Goal: Task Accomplishment & Management: Use online tool/utility

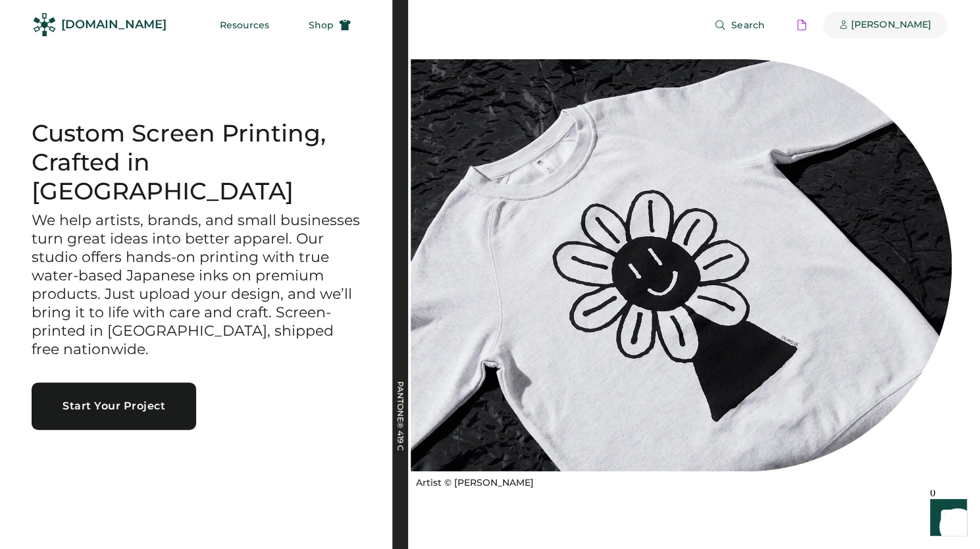
click at [903, 18] on div "[PERSON_NAME]" at bounding box center [891, 24] width 80 height 13
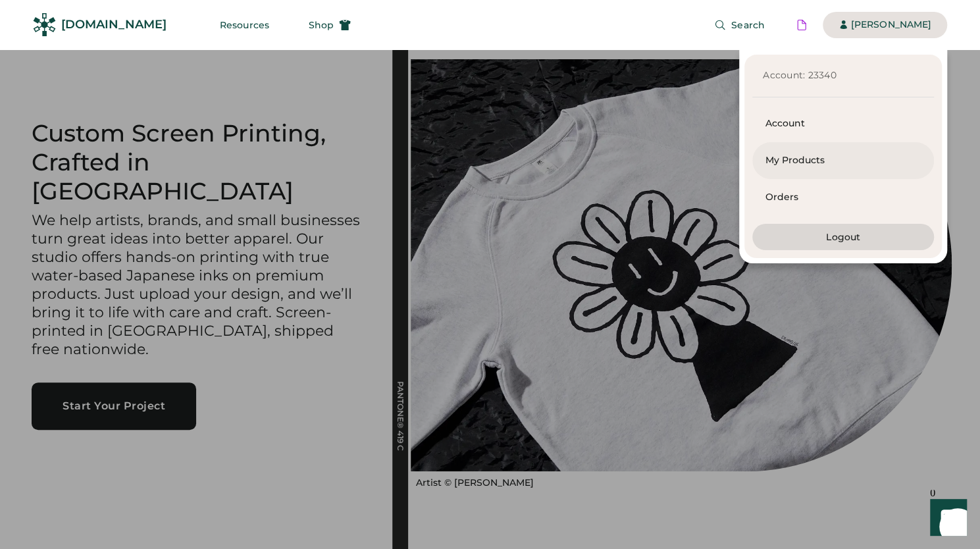
click at [810, 163] on div "My Products" at bounding box center [843, 160] width 155 height 13
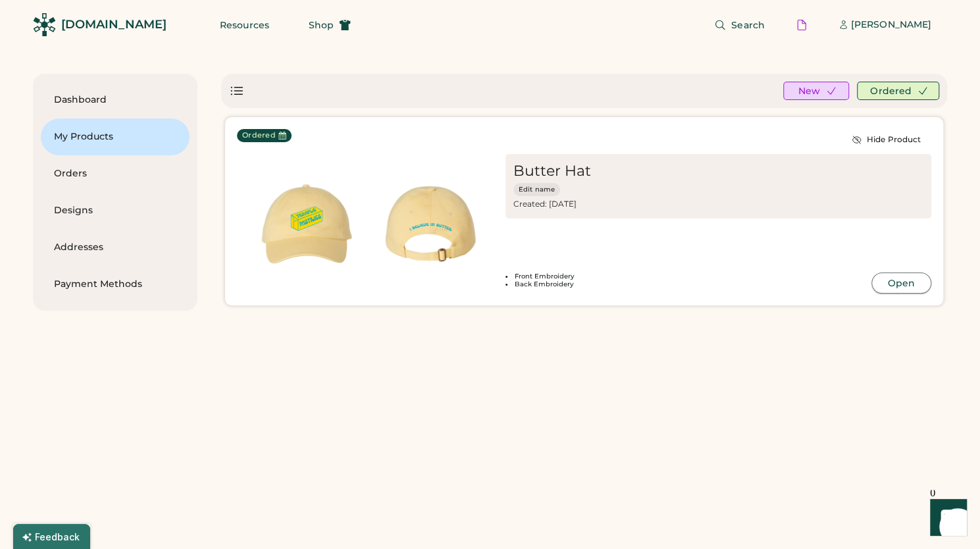
click at [887, 280] on button "Open" at bounding box center [902, 283] width 60 height 21
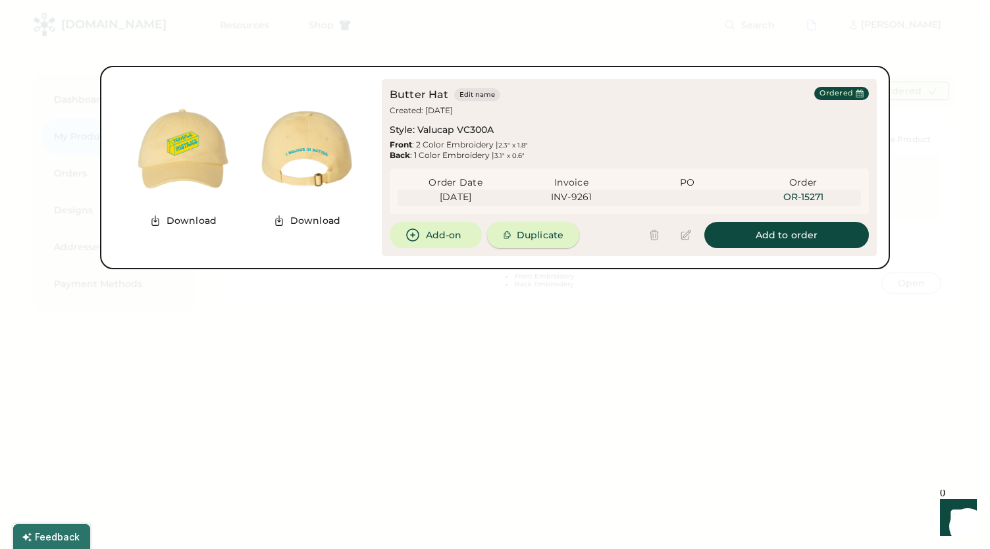
click at [535, 235] on button "Duplicate" at bounding box center [533, 235] width 92 height 26
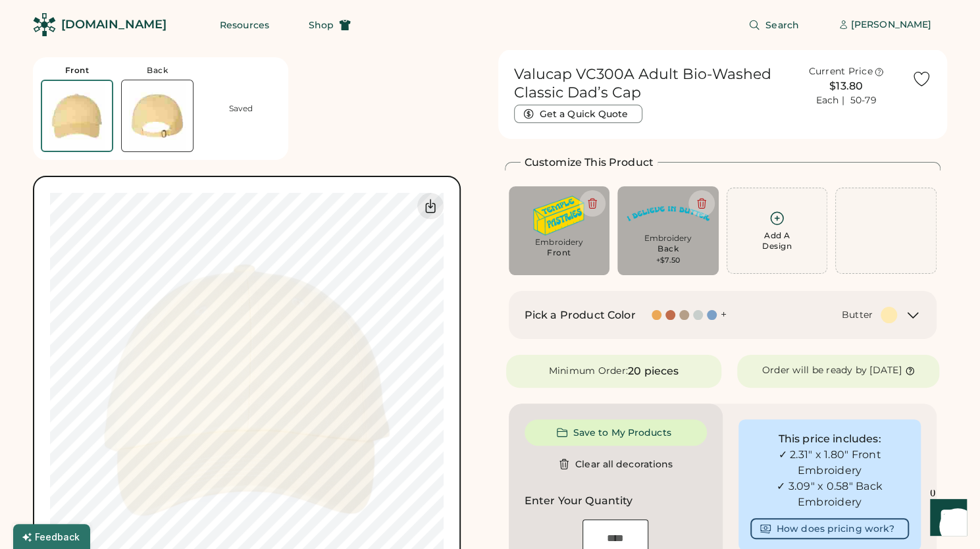
click at [915, 313] on icon at bounding box center [913, 315] width 16 height 16
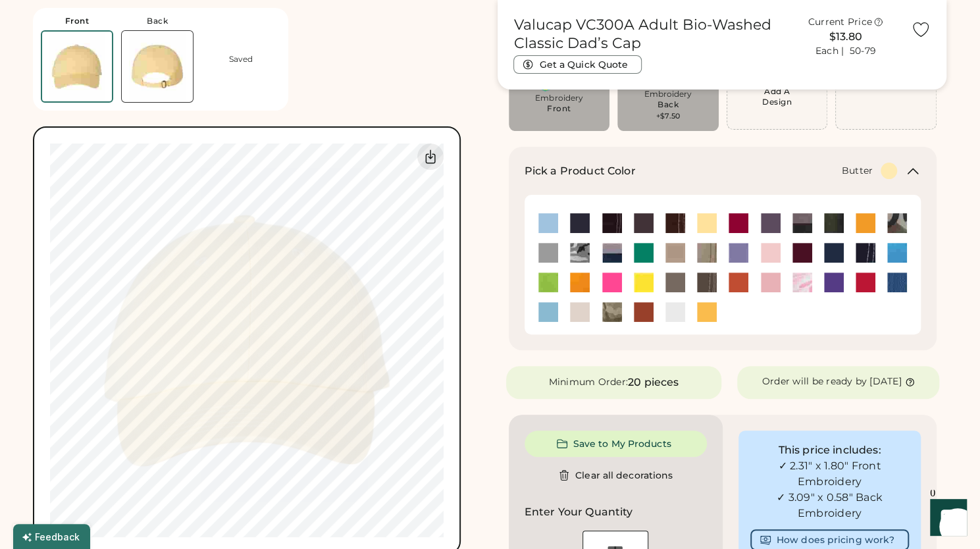
scroll to position [145, 0]
click at [606, 308] on img at bounding box center [612, 312] width 20 height 20
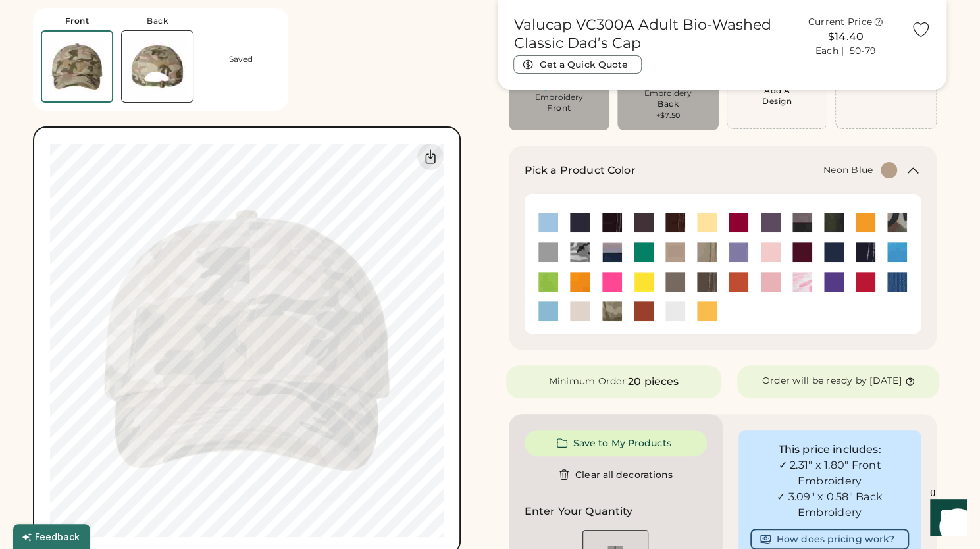
click at [898, 253] on img at bounding box center [898, 252] width 20 height 20
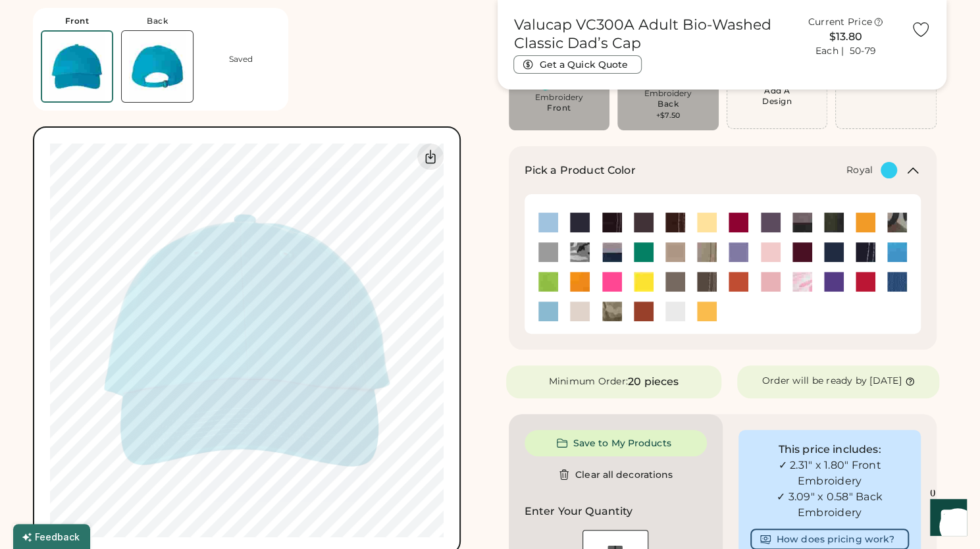
click at [901, 284] on img at bounding box center [898, 282] width 20 height 20
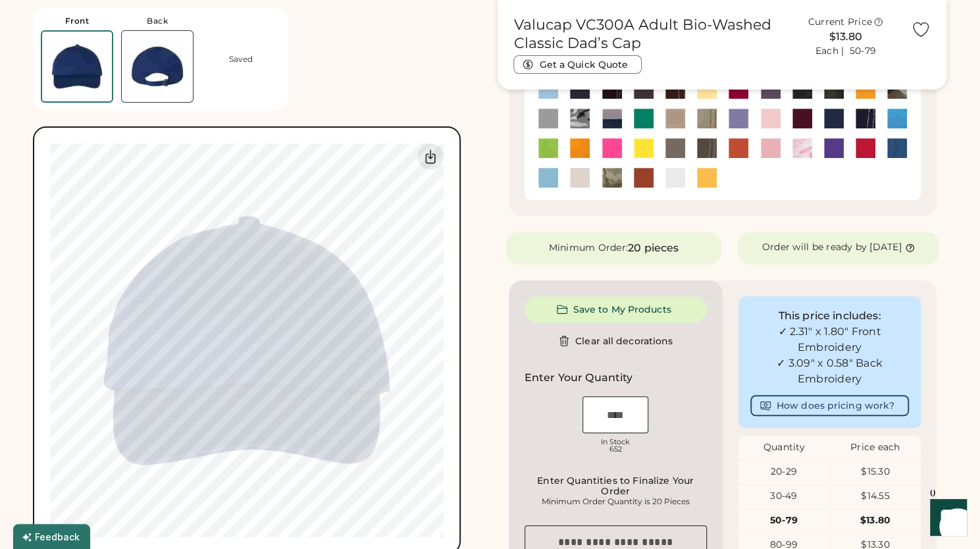
scroll to position [166, 0]
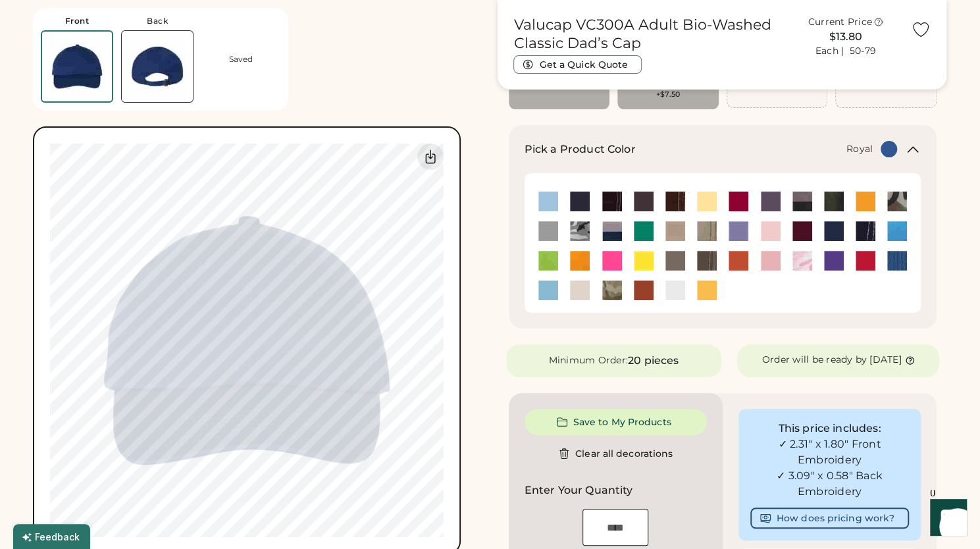
click at [151, 59] on img at bounding box center [157, 66] width 71 height 71
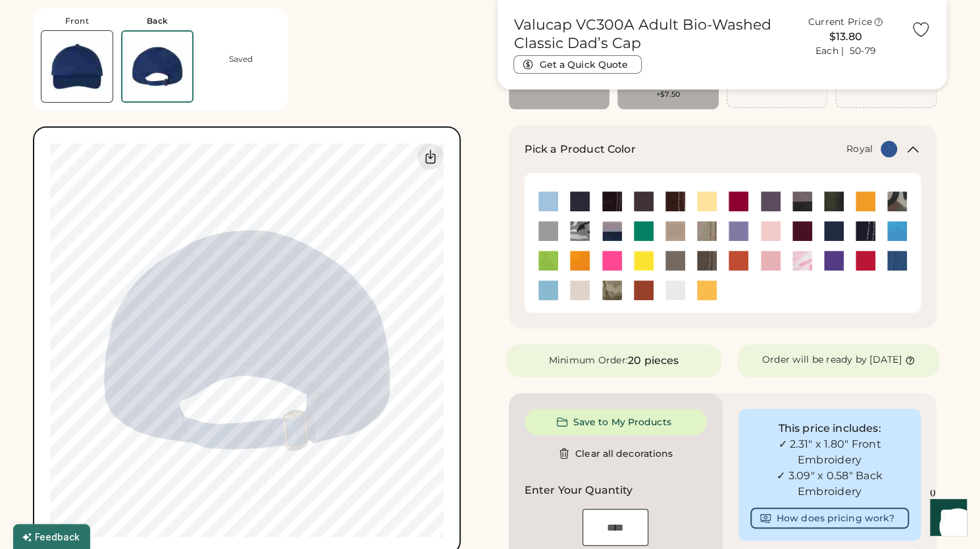
click at [80, 55] on img at bounding box center [76, 66] width 71 height 71
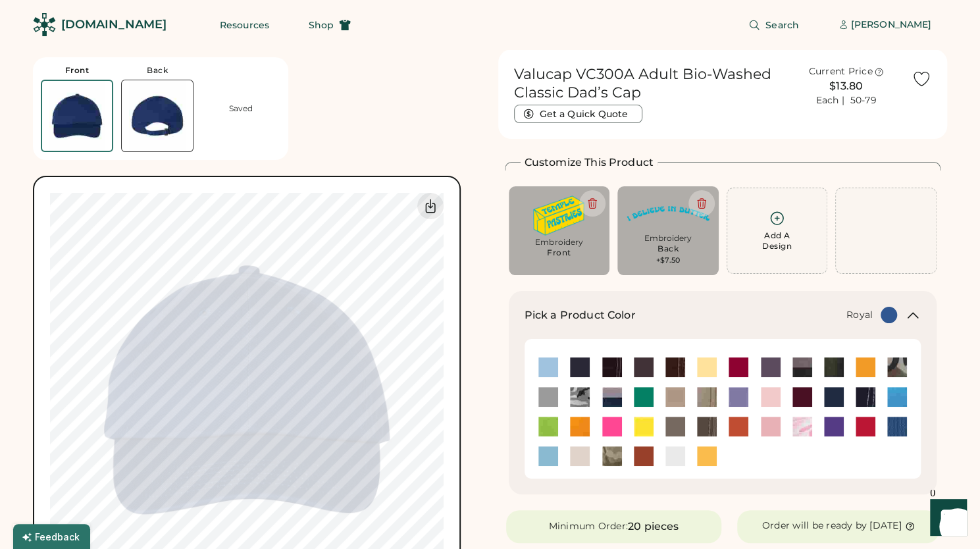
scroll to position [105, 0]
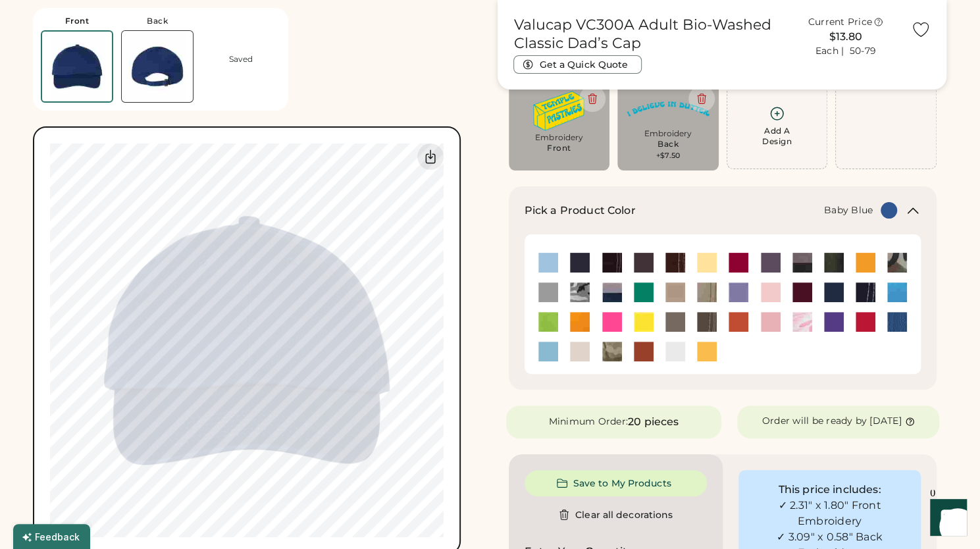
click at [545, 254] on img at bounding box center [549, 263] width 20 height 20
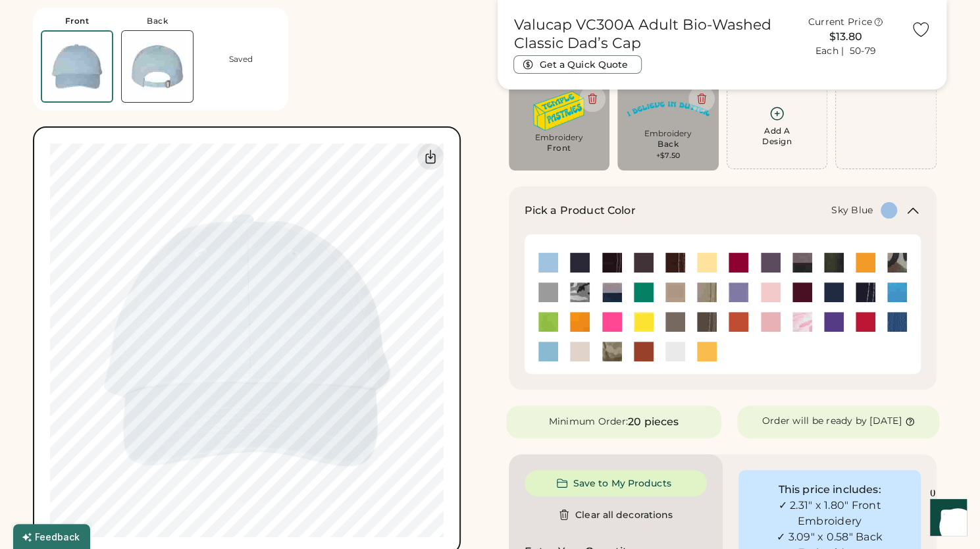
click at [549, 348] on img at bounding box center [549, 352] width 20 height 20
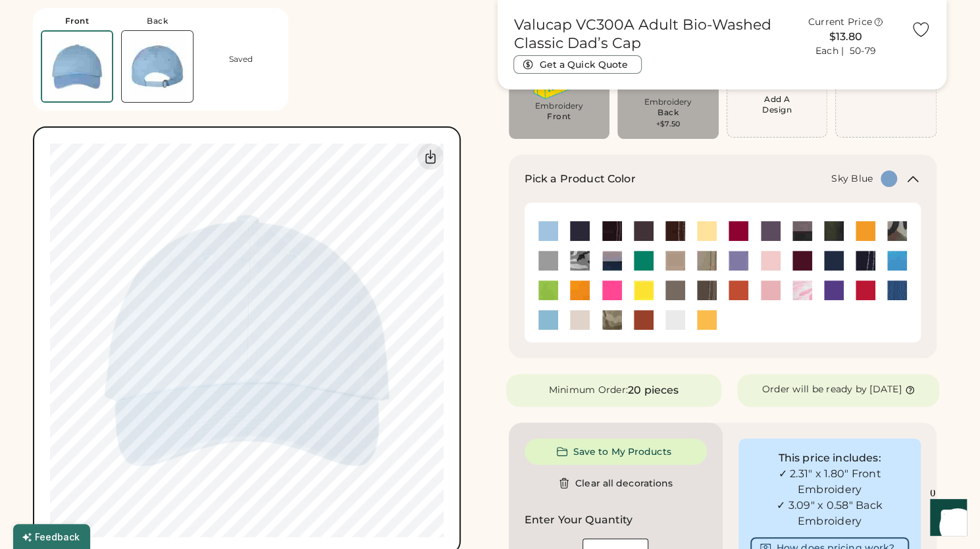
scroll to position [135, 0]
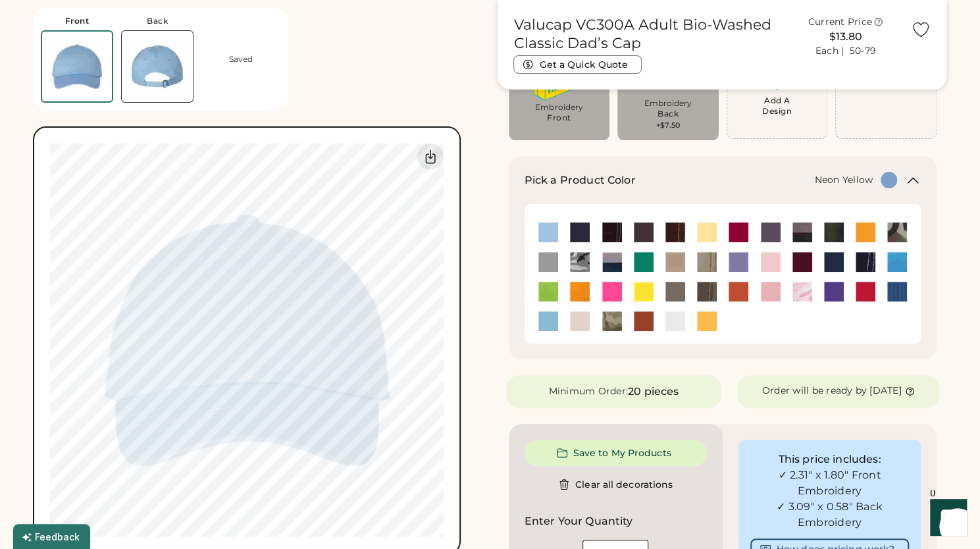
click at [648, 288] on img at bounding box center [644, 292] width 20 height 20
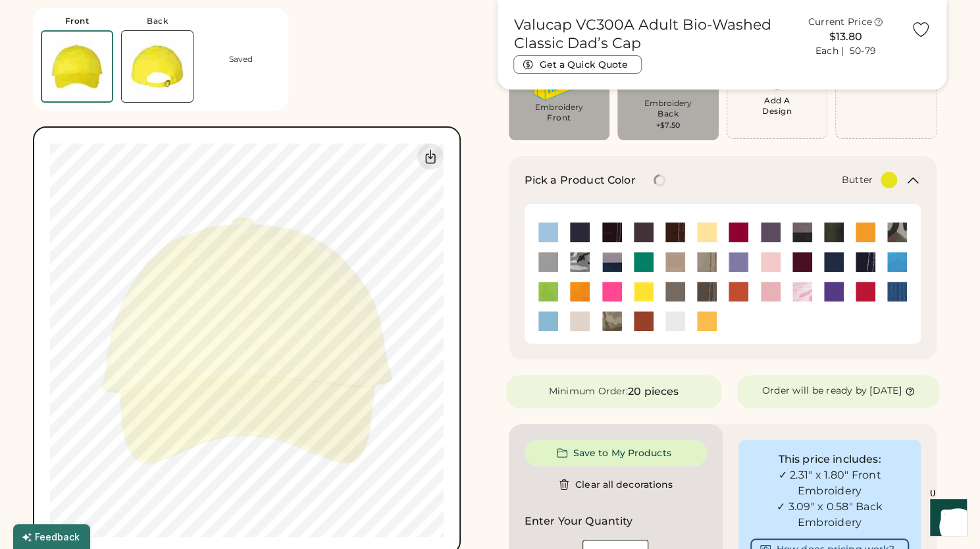
click at [706, 236] on img at bounding box center [707, 233] width 20 height 20
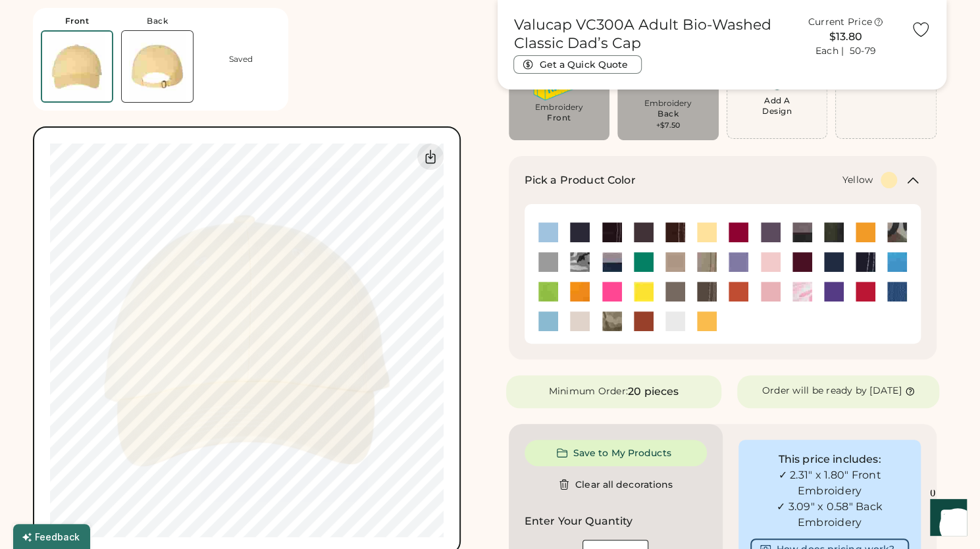
click at [706, 323] on img at bounding box center [707, 321] width 20 height 20
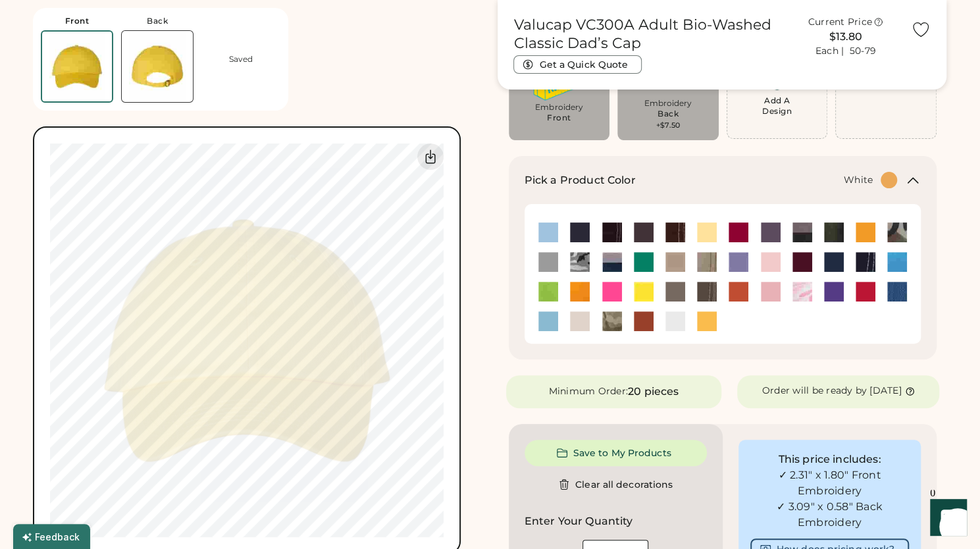
click at [672, 315] on img at bounding box center [676, 321] width 20 height 20
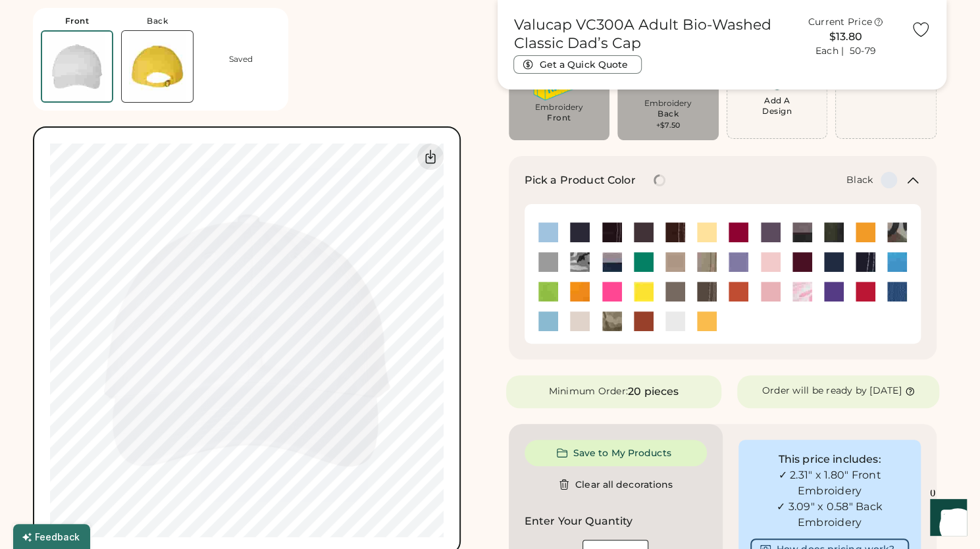
click at [586, 230] on img at bounding box center [580, 233] width 20 height 20
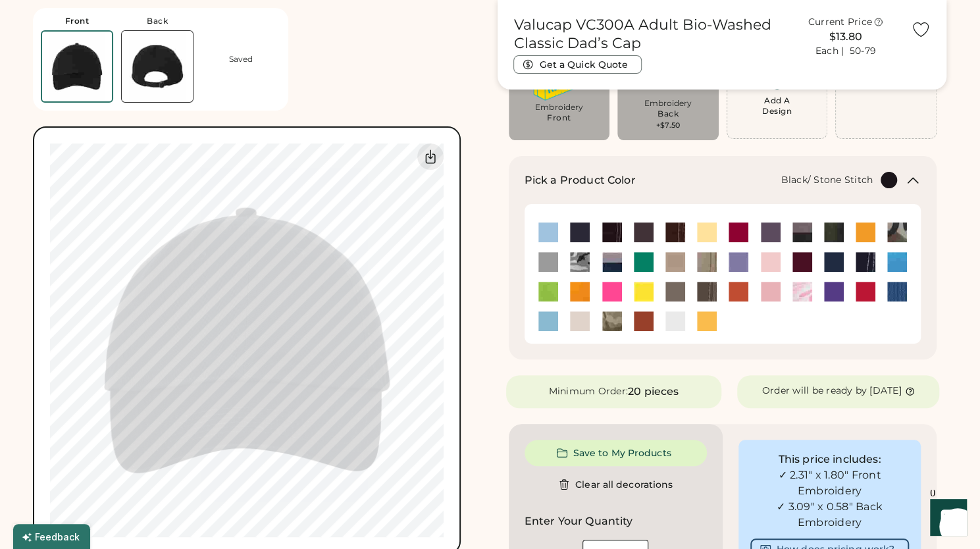
click at [618, 232] on img at bounding box center [612, 233] width 20 height 20
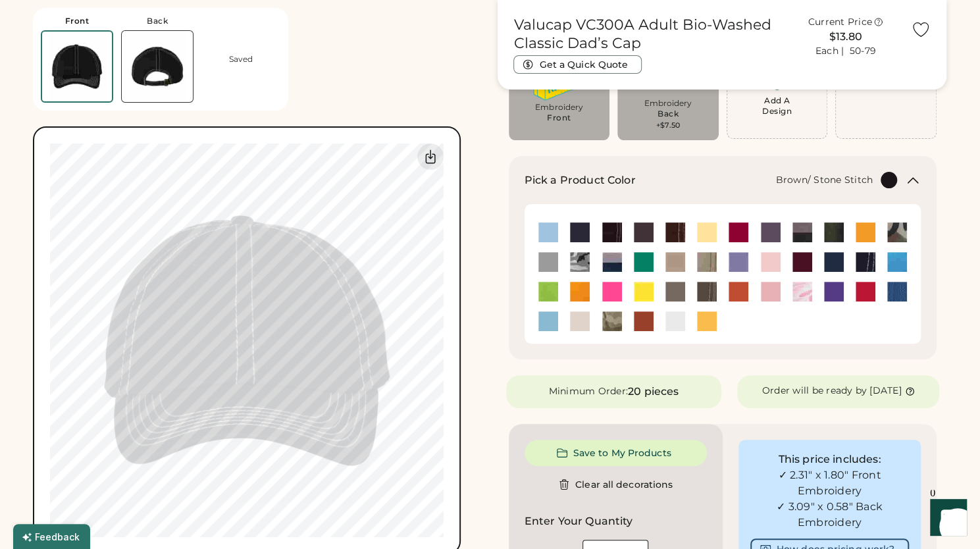
click at [673, 230] on img at bounding box center [676, 233] width 20 height 20
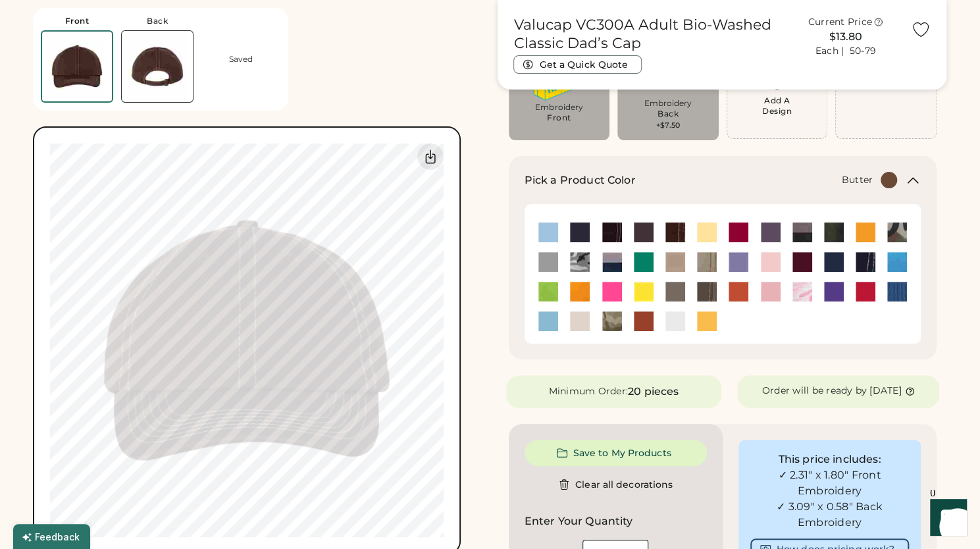
click at [706, 228] on img at bounding box center [707, 233] width 20 height 20
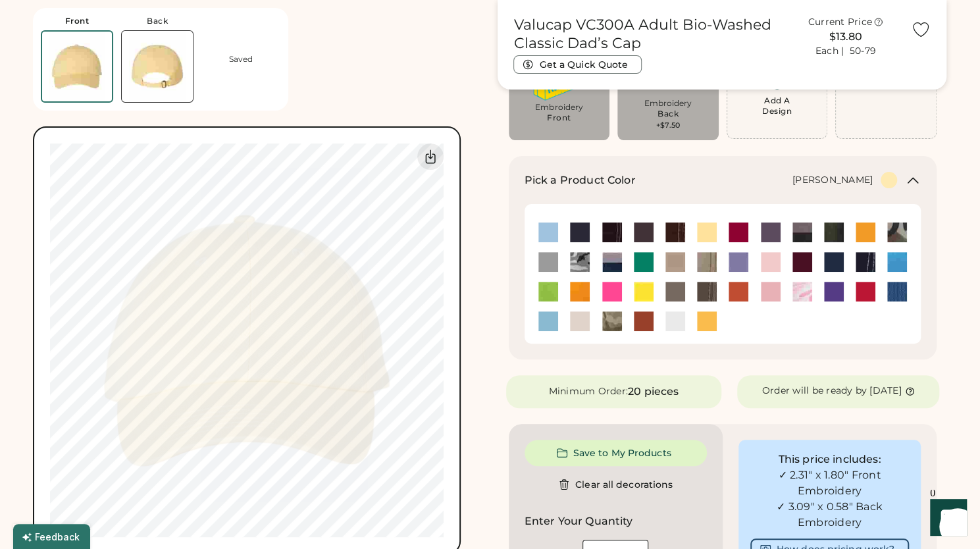
click at [640, 257] on img at bounding box center [644, 262] width 20 height 20
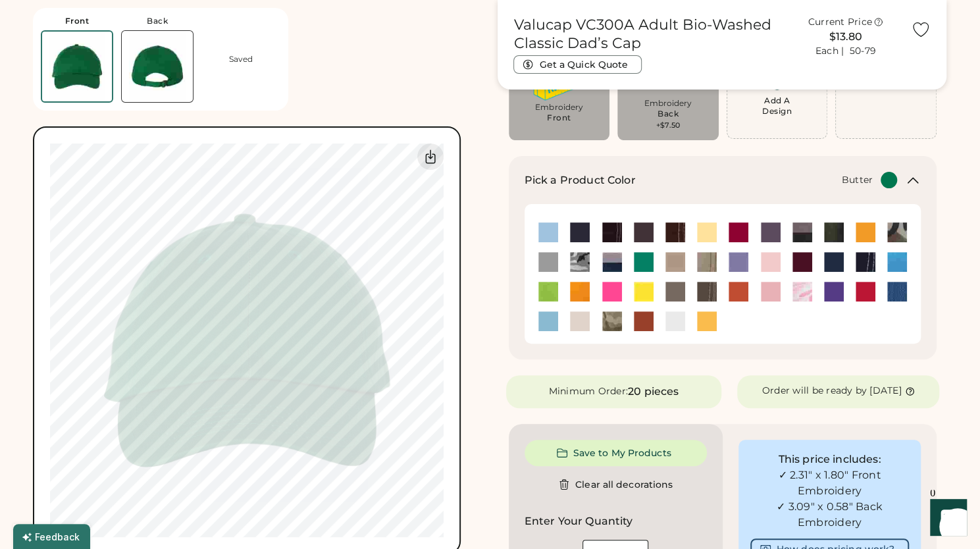
click at [699, 225] on img at bounding box center [707, 233] width 20 height 20
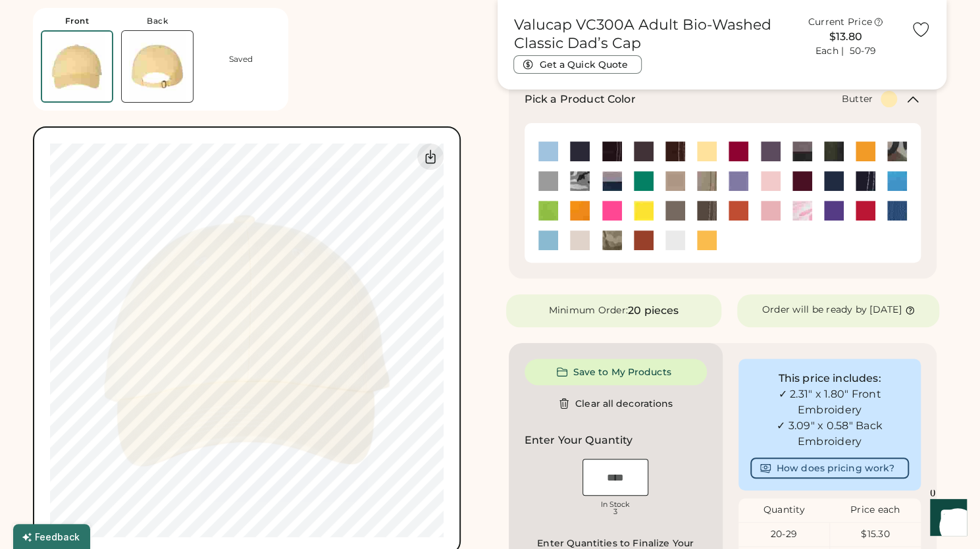
scroll to position [199, 0]
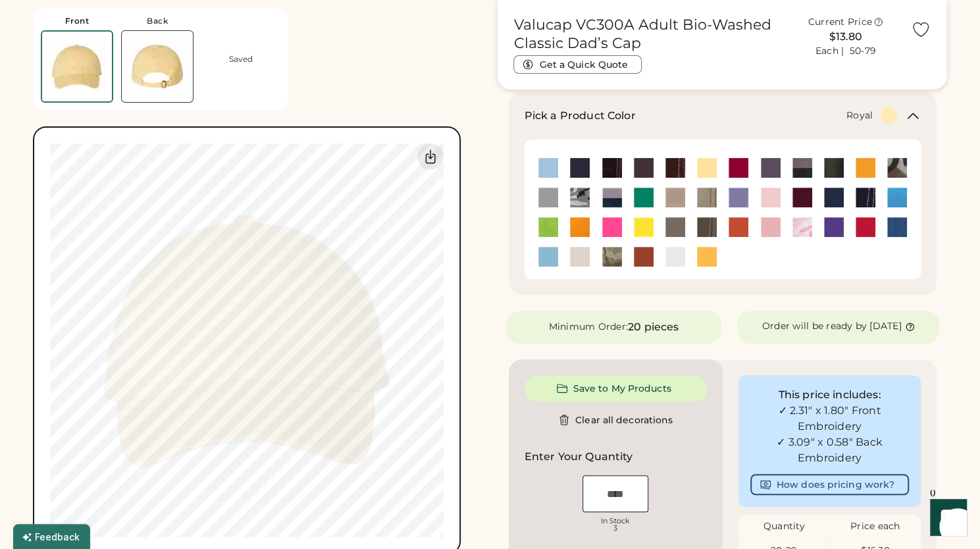
click at [895, 218] on img at bounding box center [898, 227] width 20 height 20
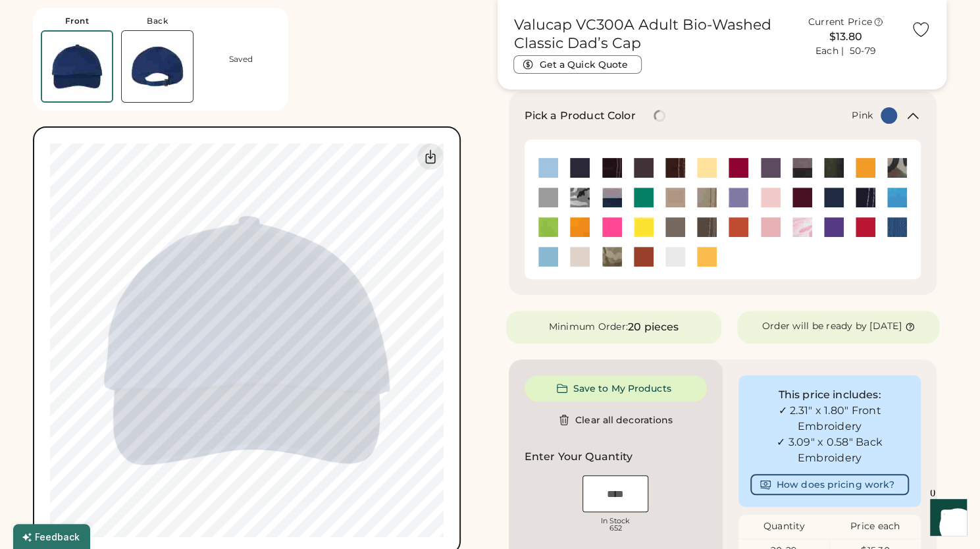
click at [759, 226] on div at bounding box center [771, 227] width 32 height 21
click at [735, 228] on img at bounding box center [739, 227] width 20 height 20
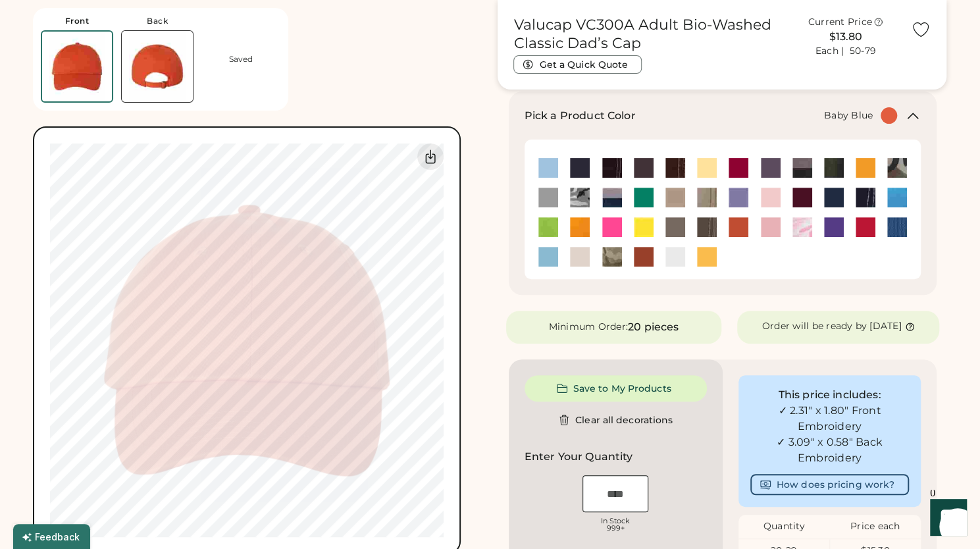
click at [548, 162] on img at bounding box center [549, 168] width 20 height 20
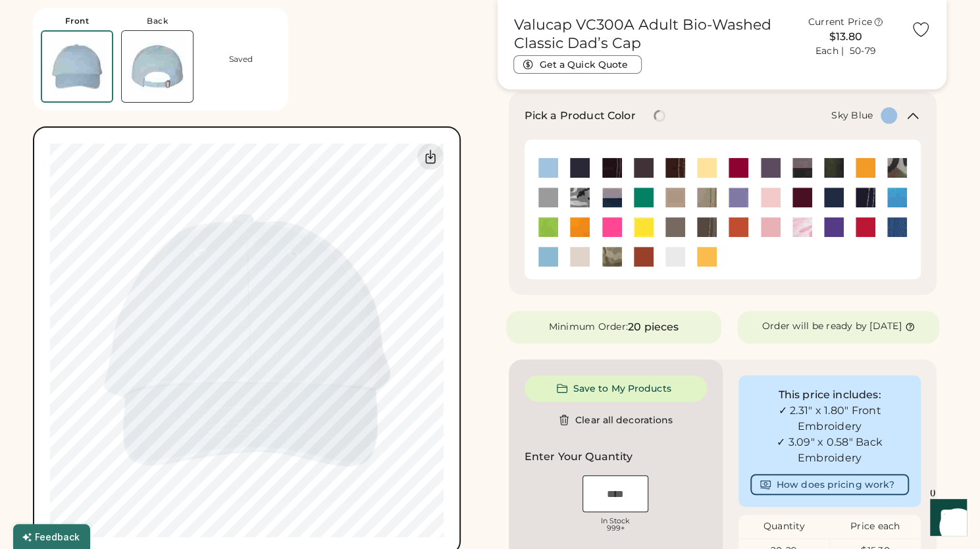
click at [546, 253] on img at bounding box center [549, 257] width 20 height 20
click at [546, 162] on img at bounding box center [549, 168] width 20 height 20
click at [550, 260] on img at bounding box center [549, 257] width 20 height 20
click at [896, 232] on img at bounding box center [898, 227] width 20 height 20
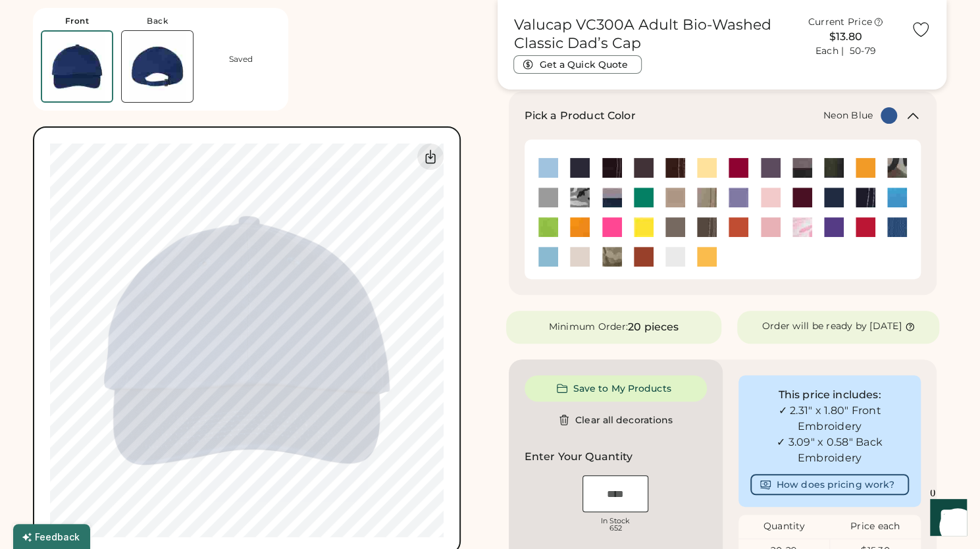
click at [902, 198] on img at bounding box center [898, 198] width 20 height 20
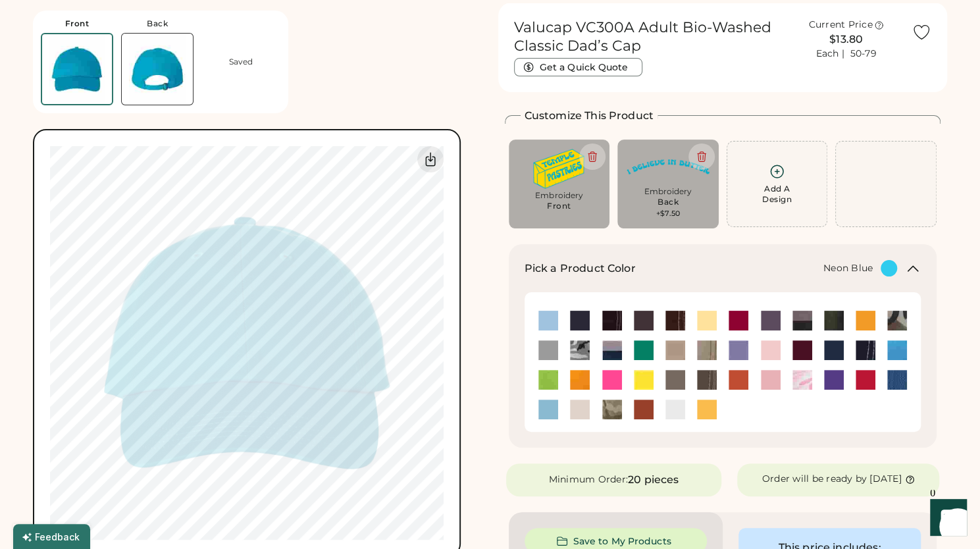
scroll to position [47, 0]
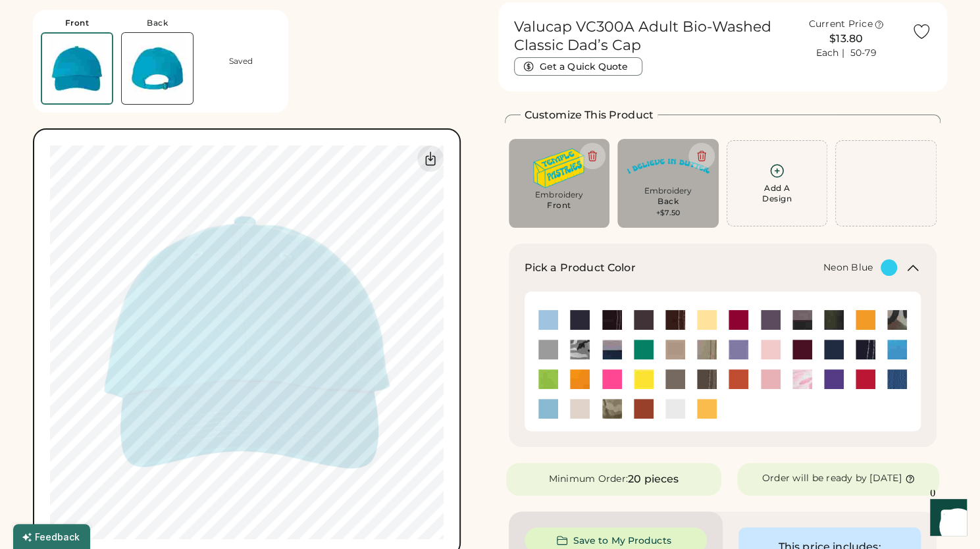
click at [174, 61] on img at bounding box center [157, 68] width 71 height 71
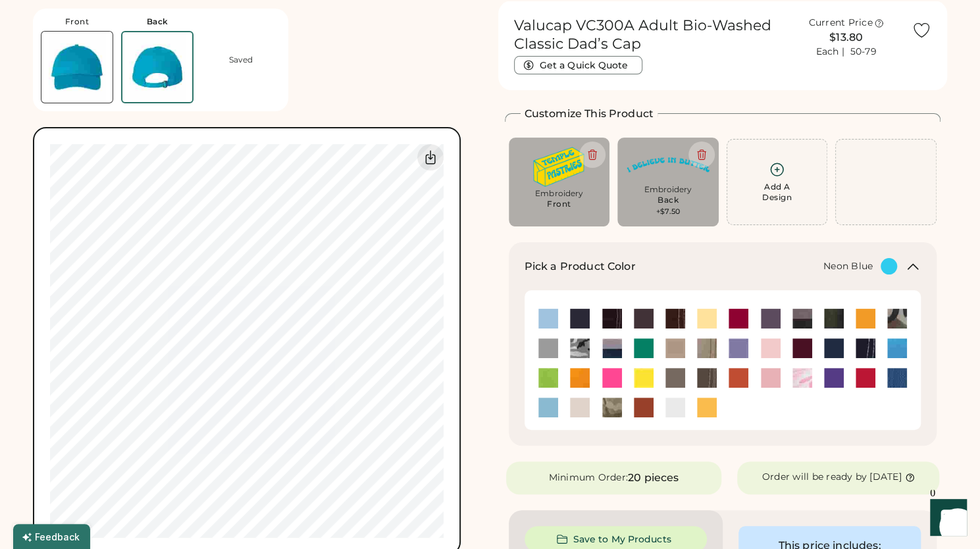
scroll to position [49, 0]
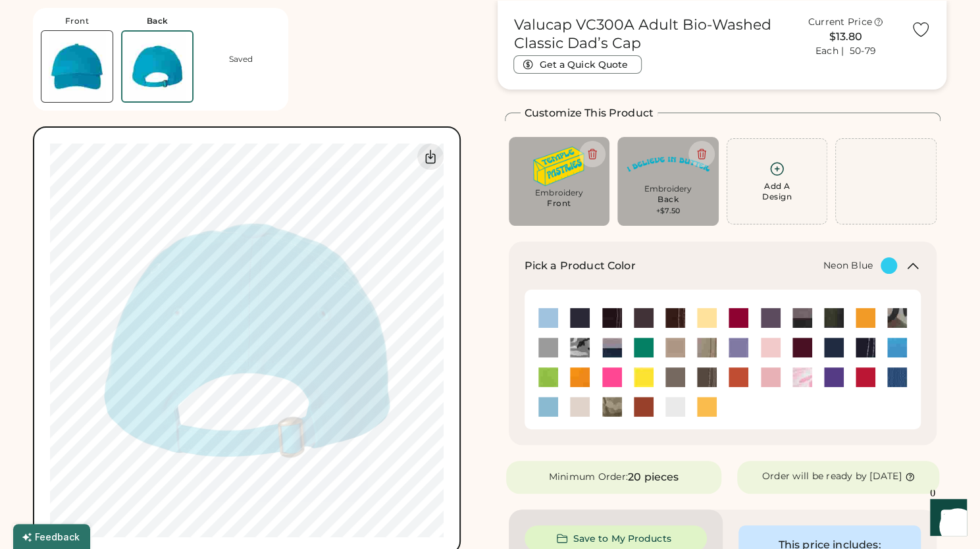
click at [674, 181] on img at bounding box center [668, 164] width 83 height 36
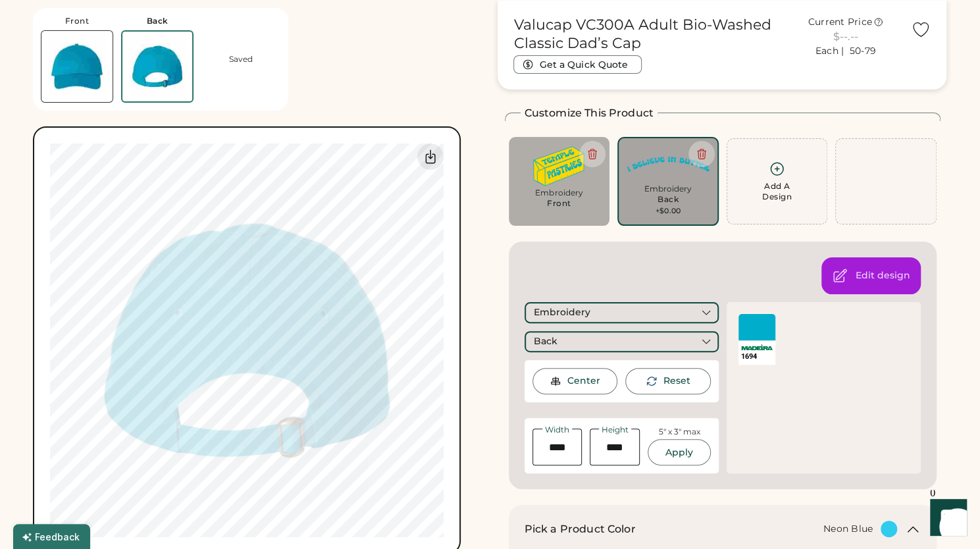
click at [752, 323] on div at bounding box center [757, 327] width 37 height 26
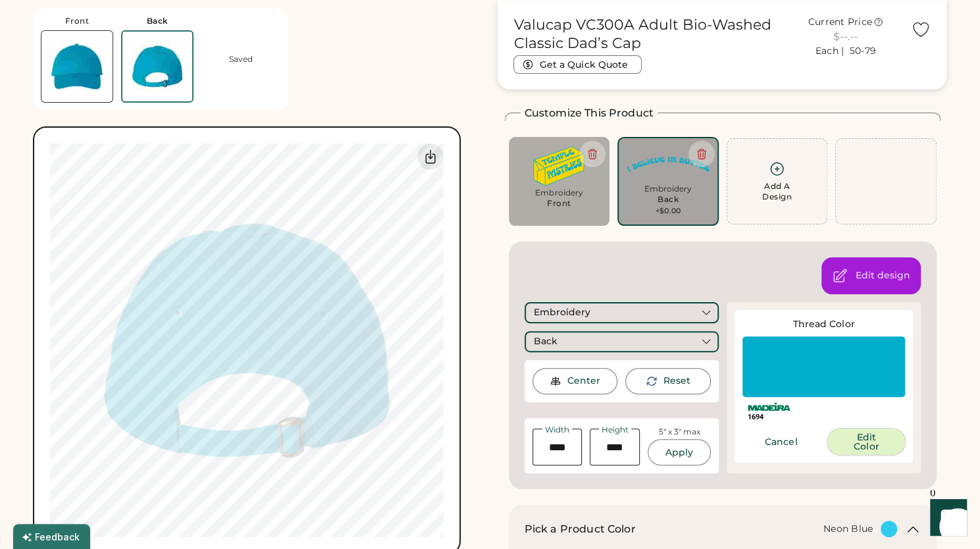
click at [869, 438] on button "Edit Color" at bounding box center [867, 442] width 78 height 26
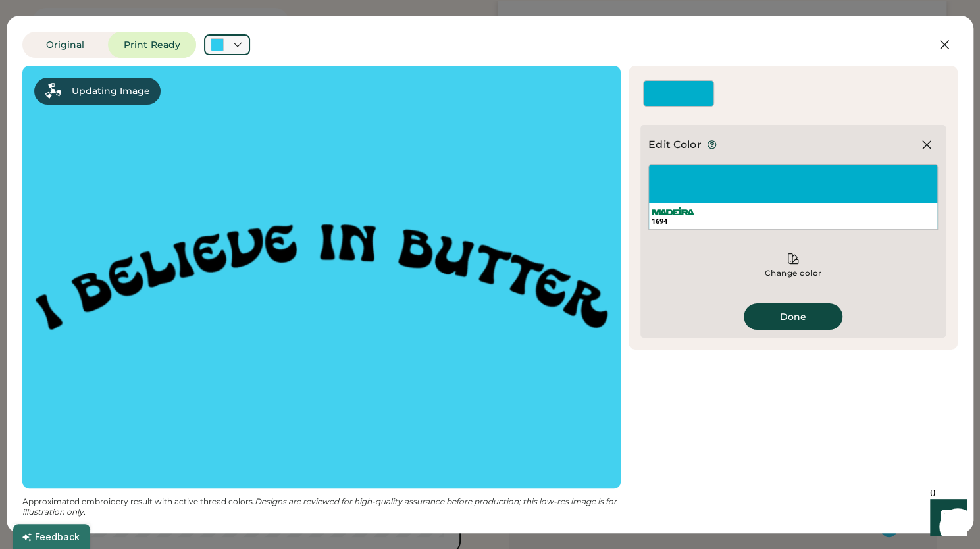
click at [232, 40] on icon at bounding box center [238, 45] width 12 height 12
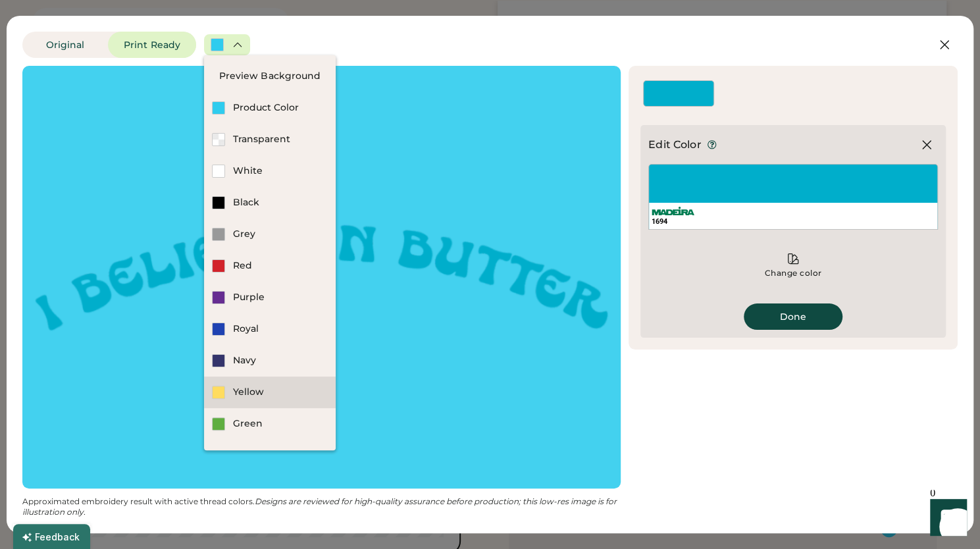
click at [234, 389] on div "Yellow" at bounding box center [280, 392] width 95 height 13
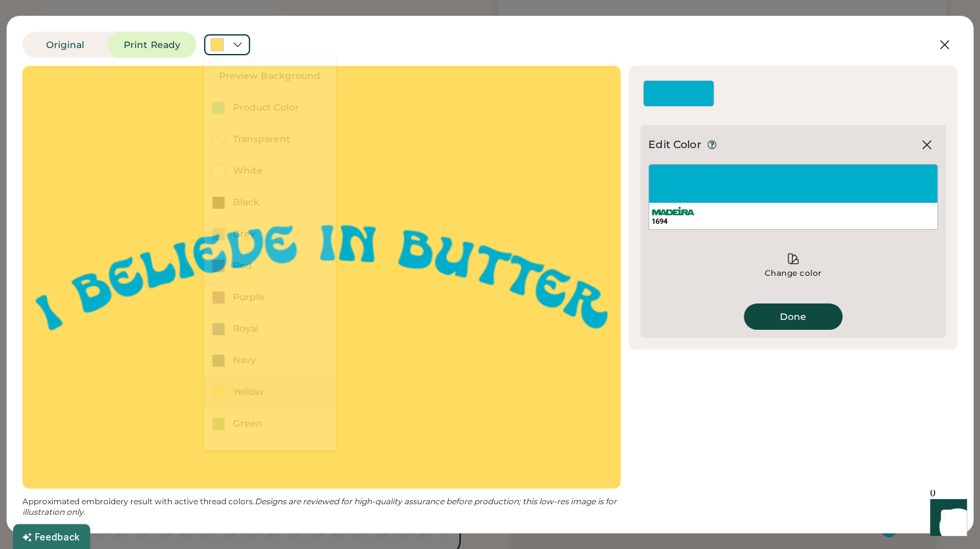
scroll to position [26, 0]
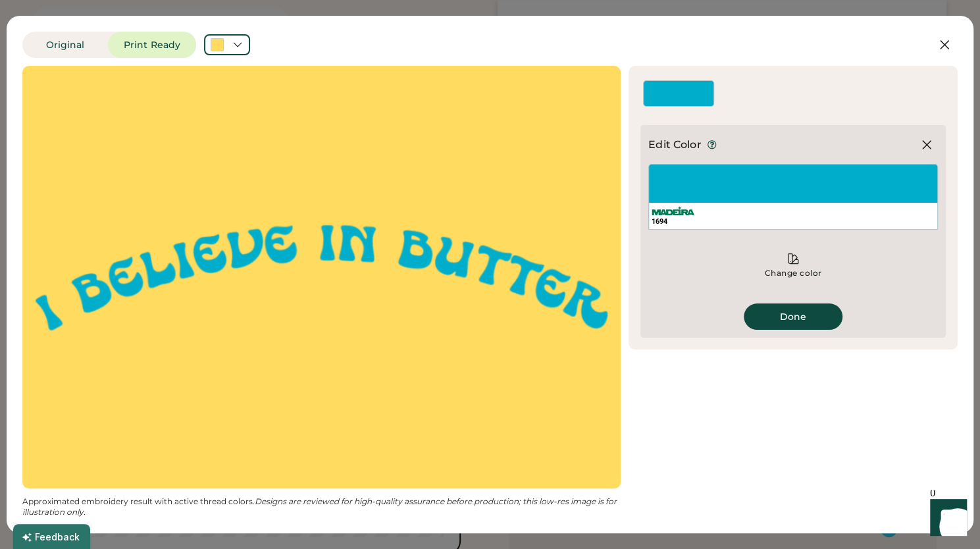
click at [747, 198] on div "1694" at bounding box center [794, 197] width 290 height 66
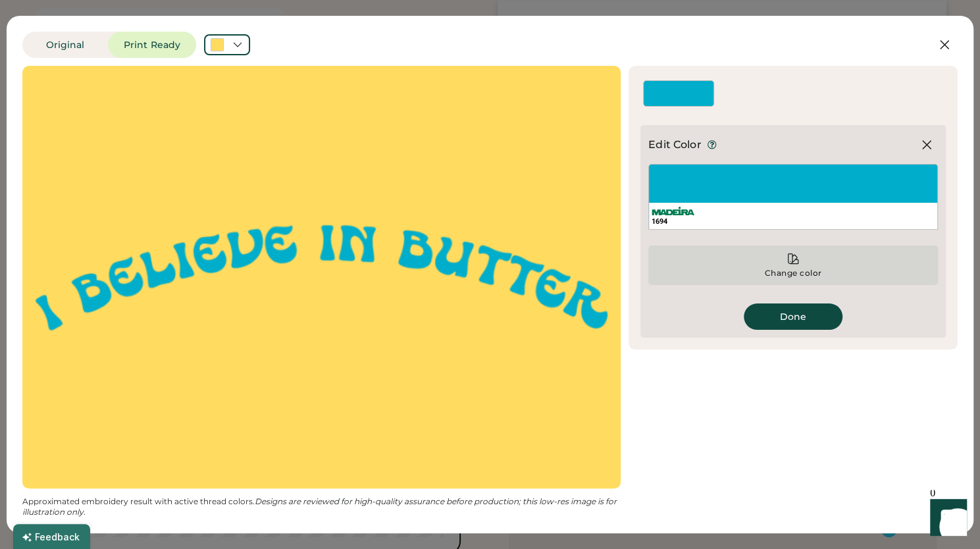
click at [790, 263] on icon at bounding box center [793, 258] width 13 height 13
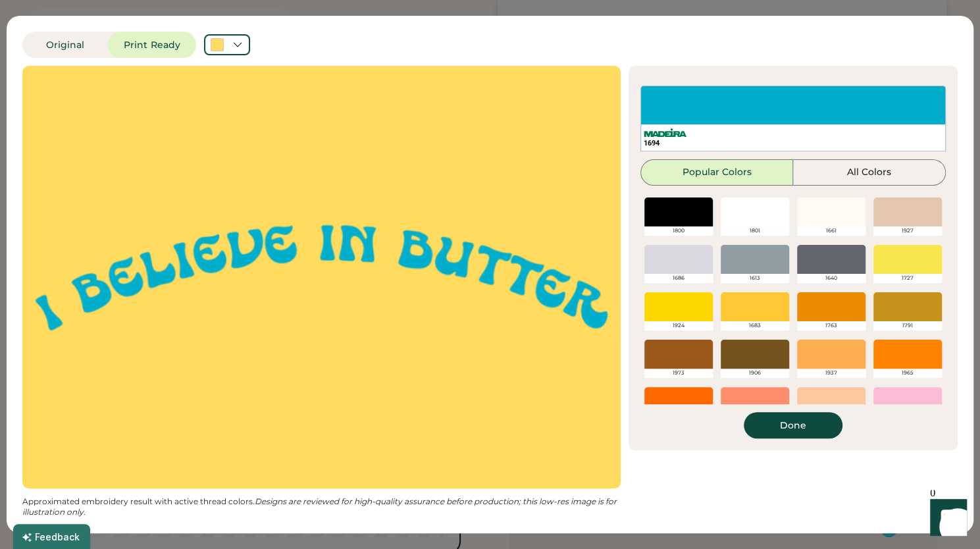
click at [671, 317] on div at bounding box center [679, 306] width 68 height 29
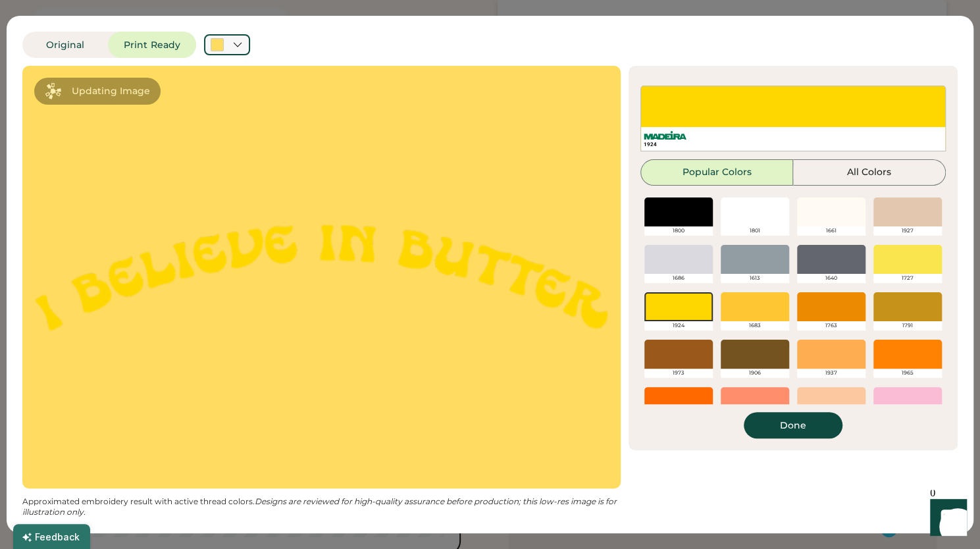
click at [242, 40] on icon at bounding box center [238, 45] width 12 height 12
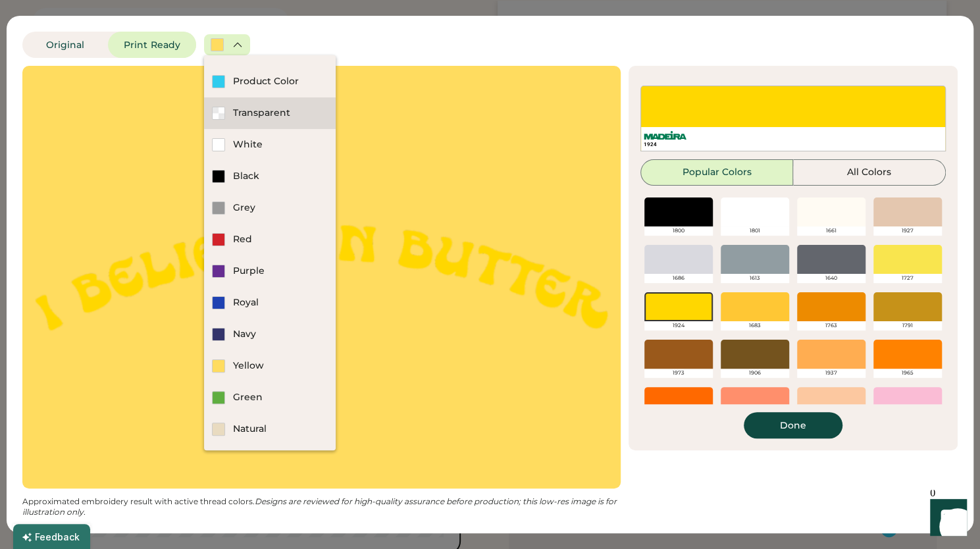
click at [260, 113] on div "Transparent" at bounding box center [280, 113] width 95 height 13
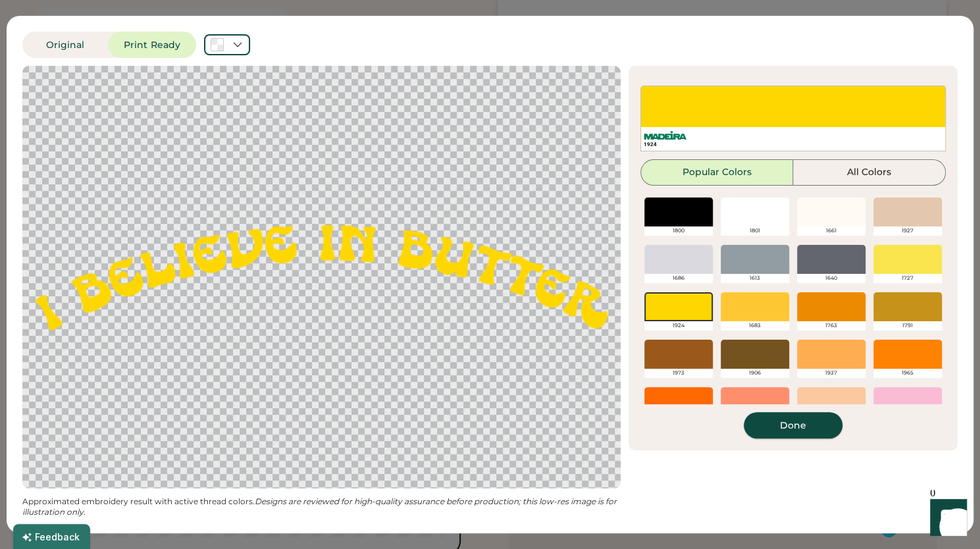
click at [768, 423] on button "Done" at bounding box center [793, 425] width 99 height 26
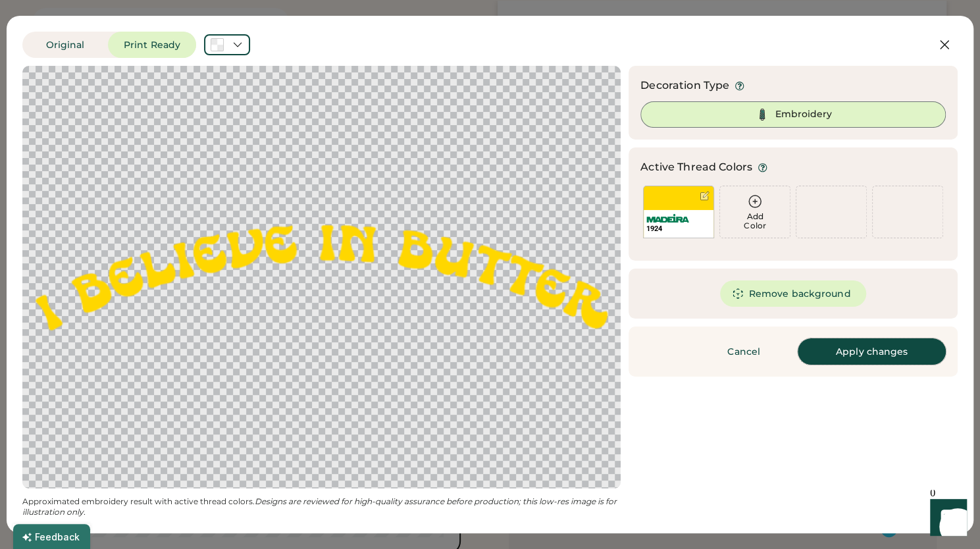
click at [894, 353] on button "Apply changes" at bounding box center [872, 351] width 148 height 26
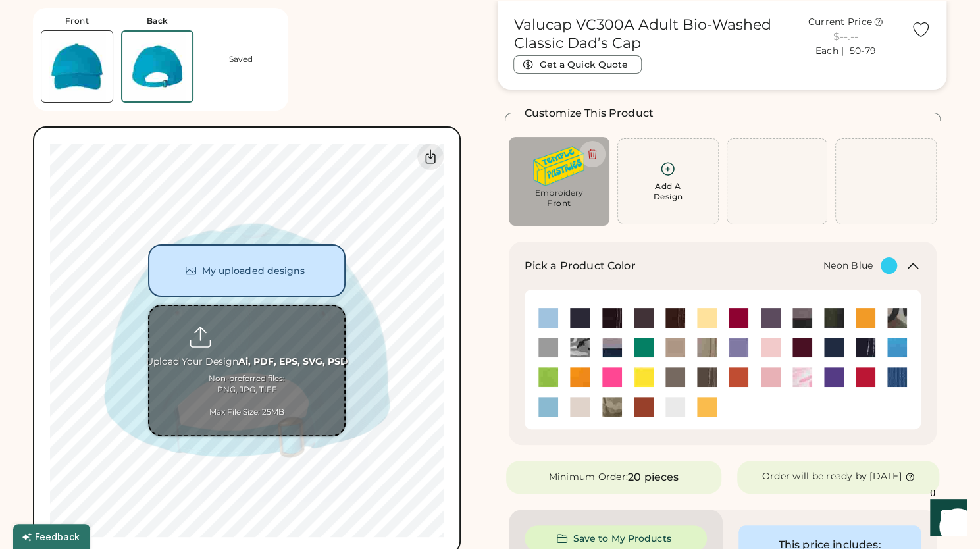
drag, startPoint x: 221, startPoint y: 317, endPoint x: 225, endPoint y: 432, distance: 114.6
click at [225, 432] on input "file" at bounding box center [246, 370] width 195 height 129
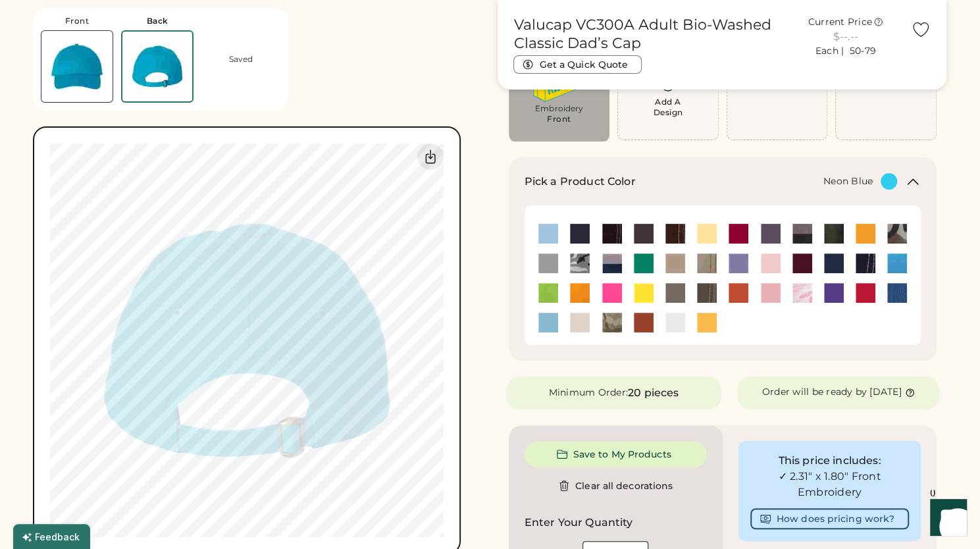
scroll to position [0, 0]
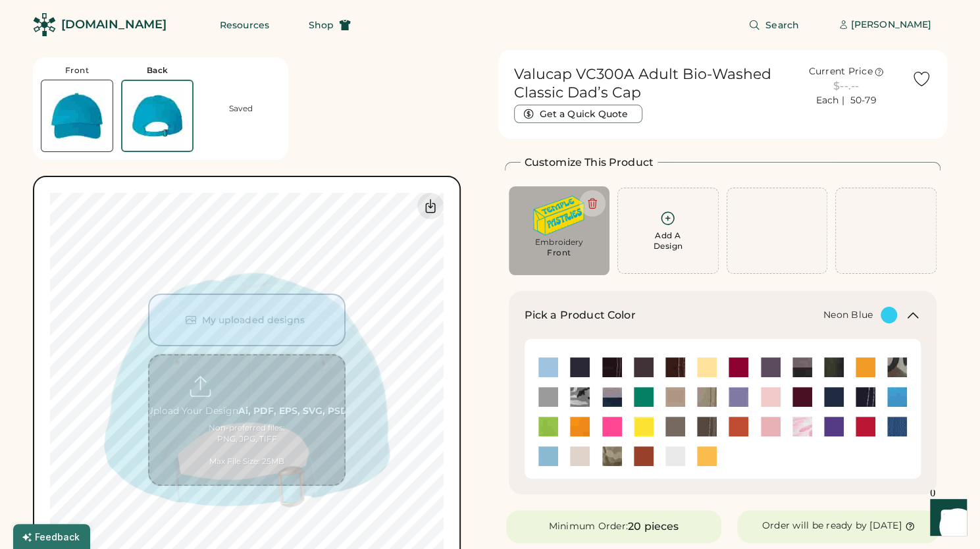
click at [72, 125] on img at bounding box center [76, 115] width 71 height 71
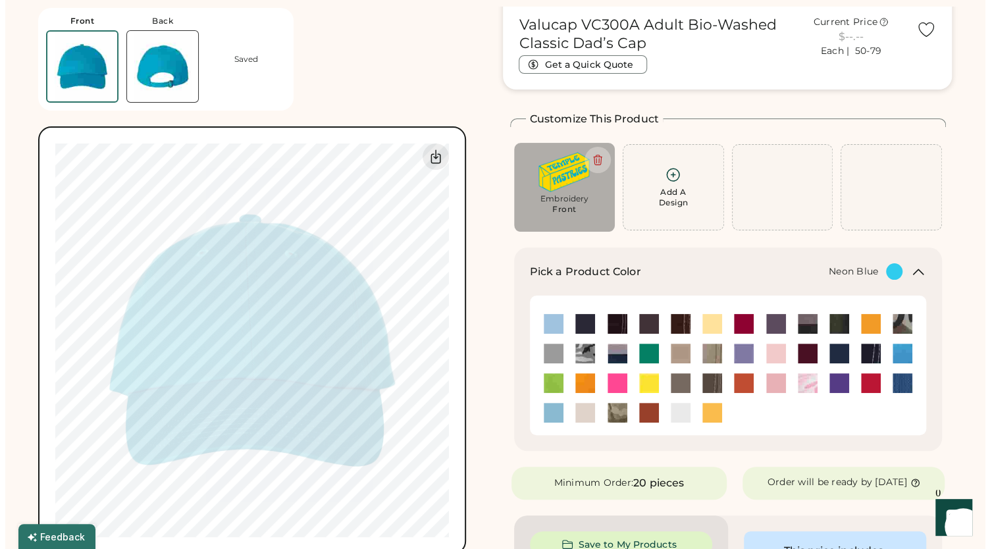
scroll to position [49, 0]
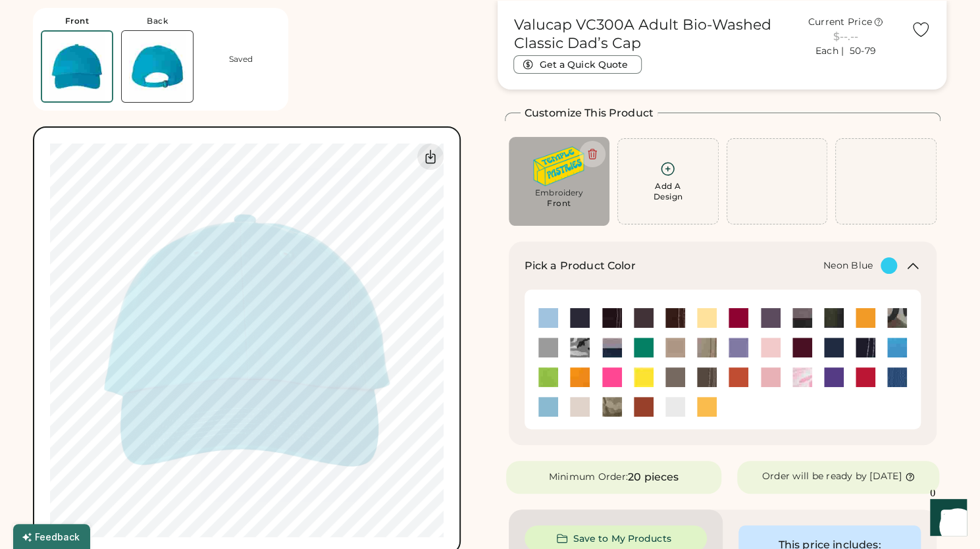
click at [142, 82] on img at bounding box center [157, 66] width 71 height 71
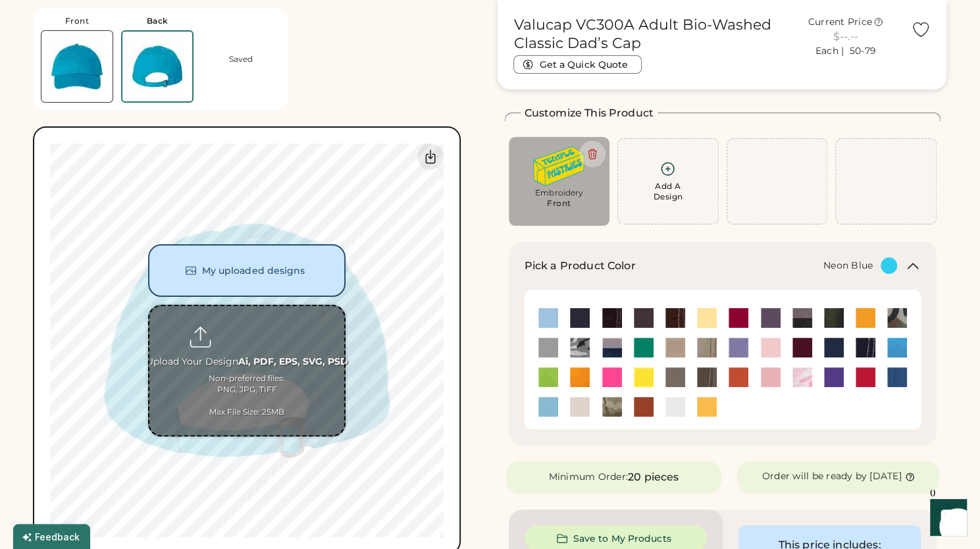
click at [225, 397] on input "file" at bounding box center [246, 370] width 195 height 129
click at [276, 257] on button "My uploaded designs" at bounding box center [247, 270] width 198 height 53
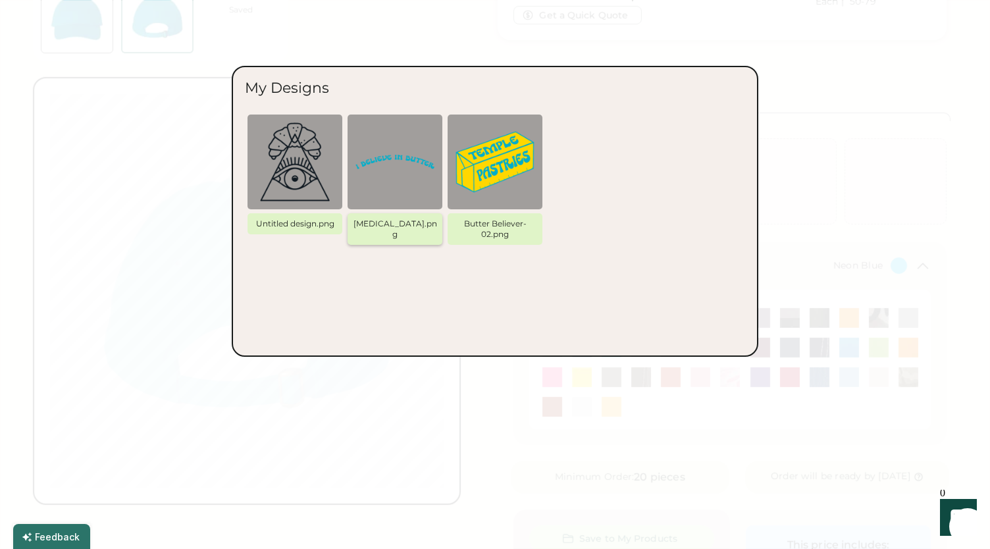
click at [412, 171] on img at bounding box center [395, 161] width 79 height 79
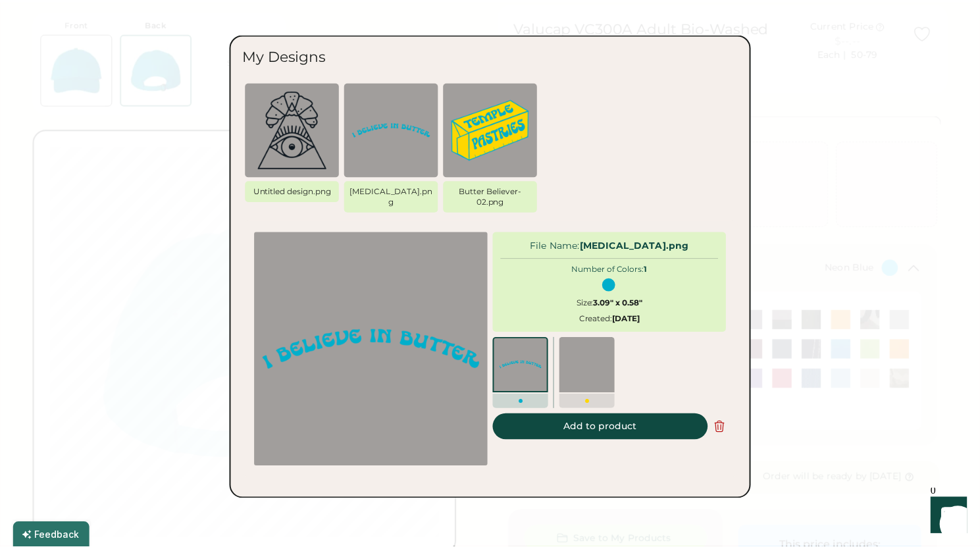
scroll to position [47, 0]
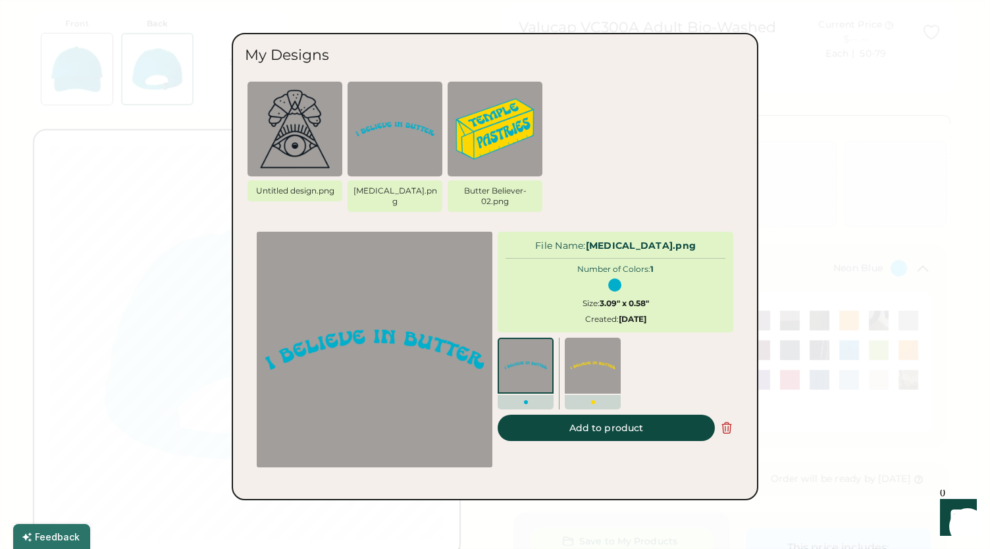
click at [594, 361] on img at bounding box center [592, 365] width 45 height 45
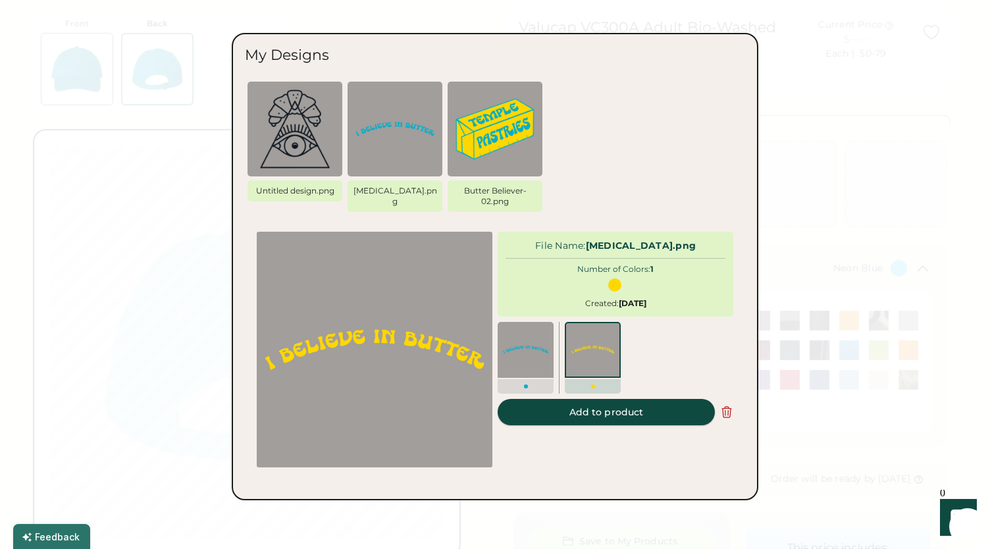
click at [610, 417] on button "Add to product" at bounding box center [606, 412] width 217 height 26
type input "****"
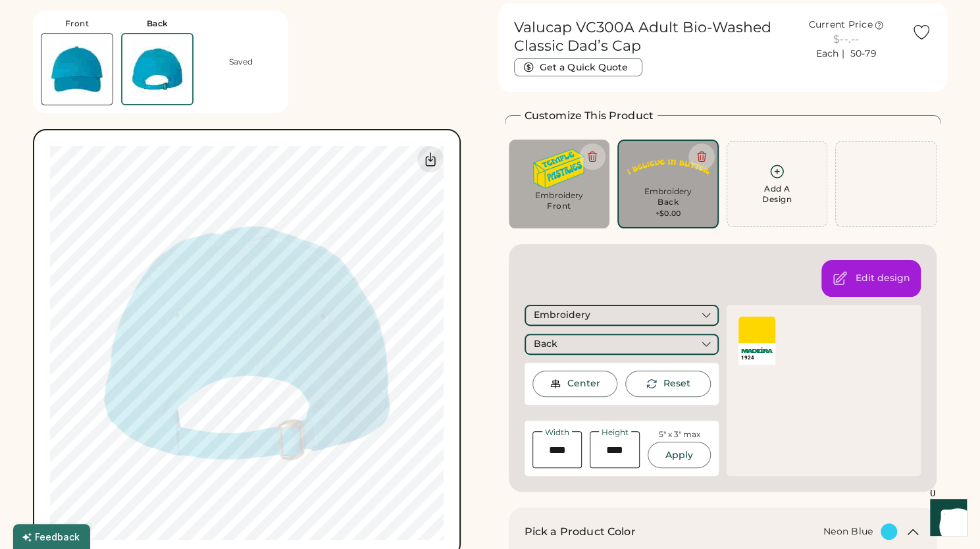
type input "****"
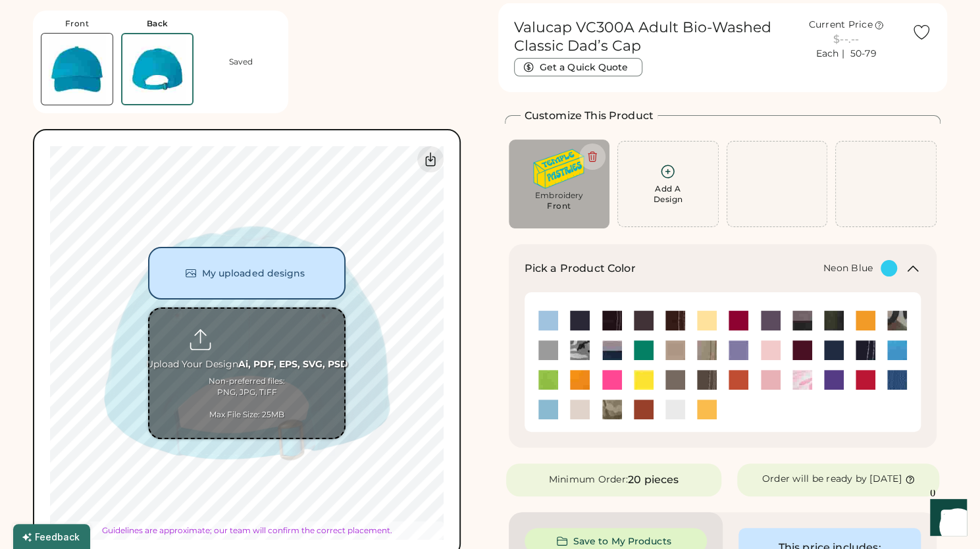
click at [271, 348] on div "My uploaded designs Upload Your Design Ai, PDF, EPS, SVG, PSD Non-preferred fil…" at bounding box center [247, 343] width 394 height 394
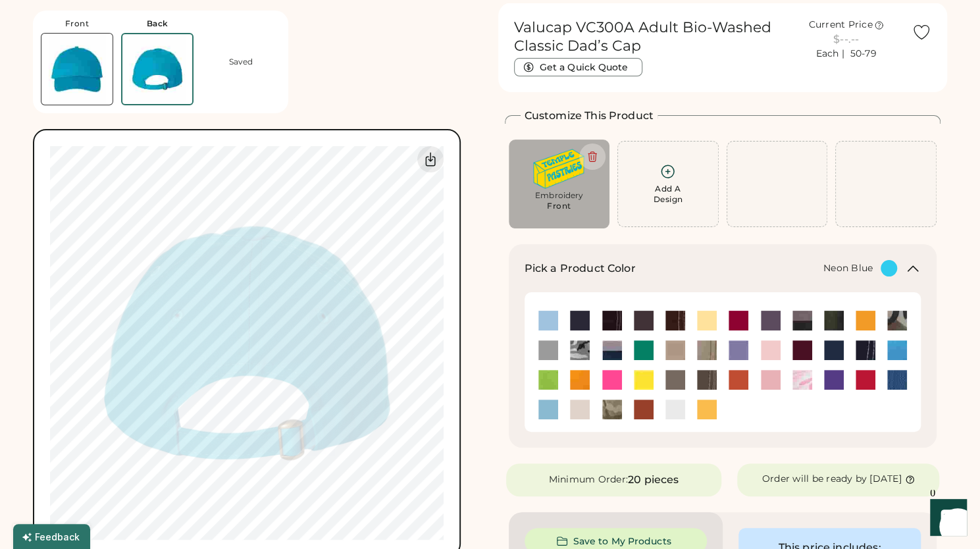
click at [458, 290] on div "My uploaded designs Upload Your Design Ai, PDF, EPS, SVG, PSD Non-preferred fil…" at bounding box center [247, 343] width 428 height 428
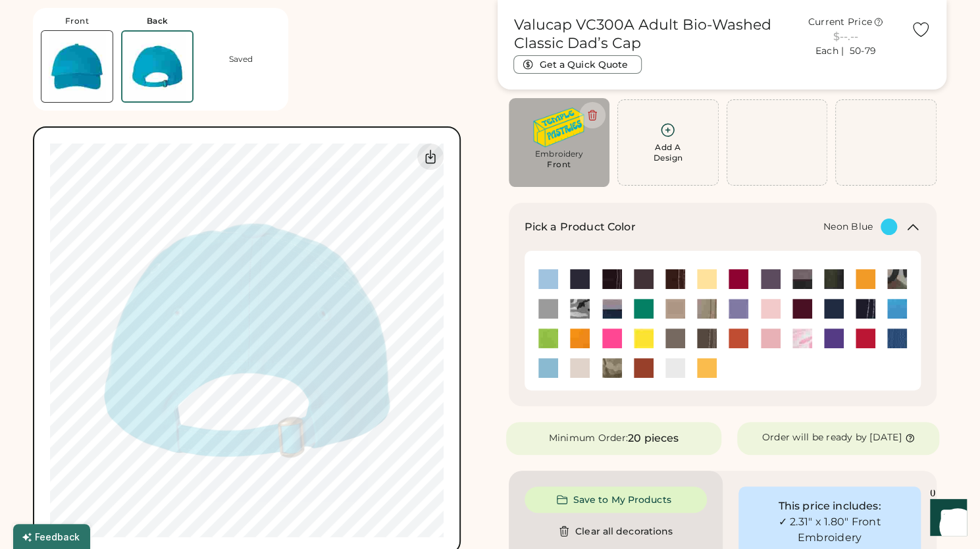
scroll to position [132, 0]
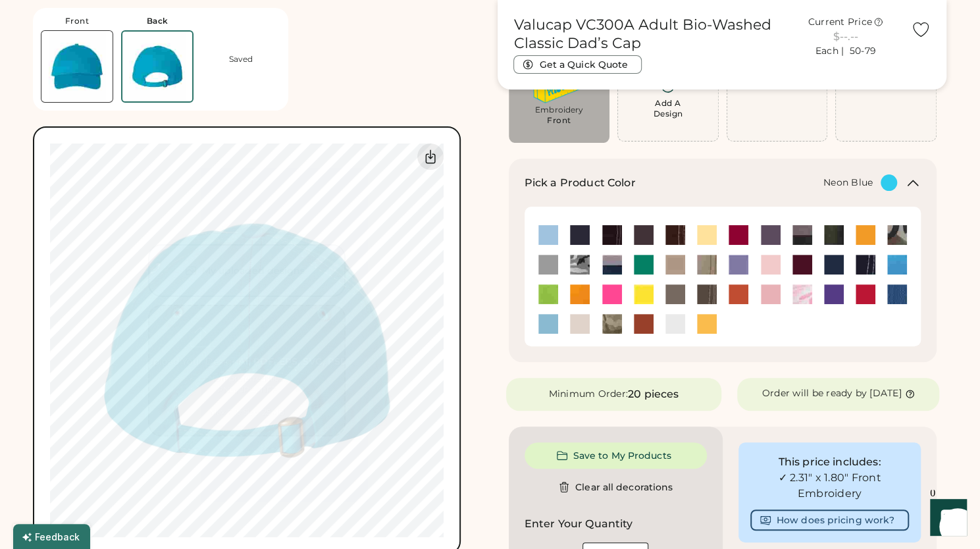
click at [75, 49] on img at bounding box center [76, 66] width 71 height 71
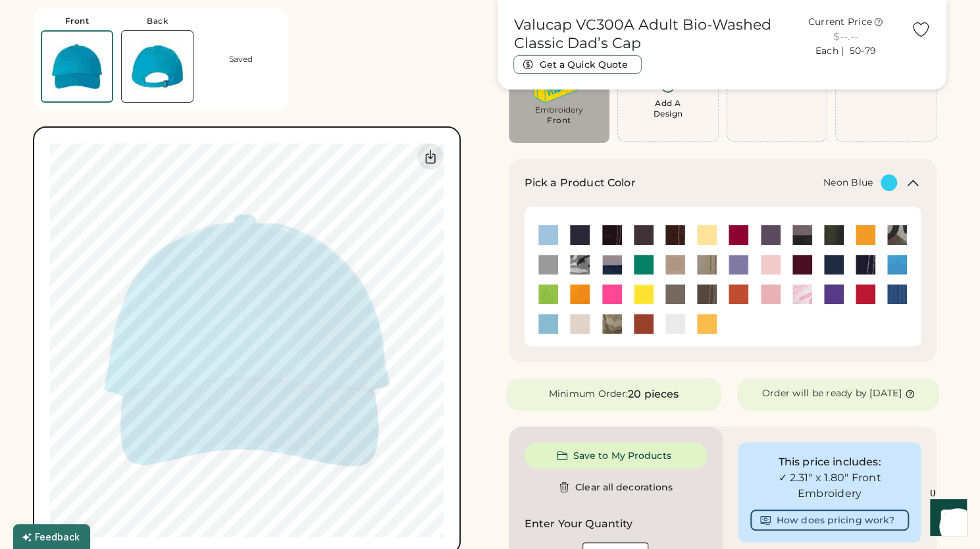
click at [151, 80] on img at bounding box center [157, 66] width 71 height 71
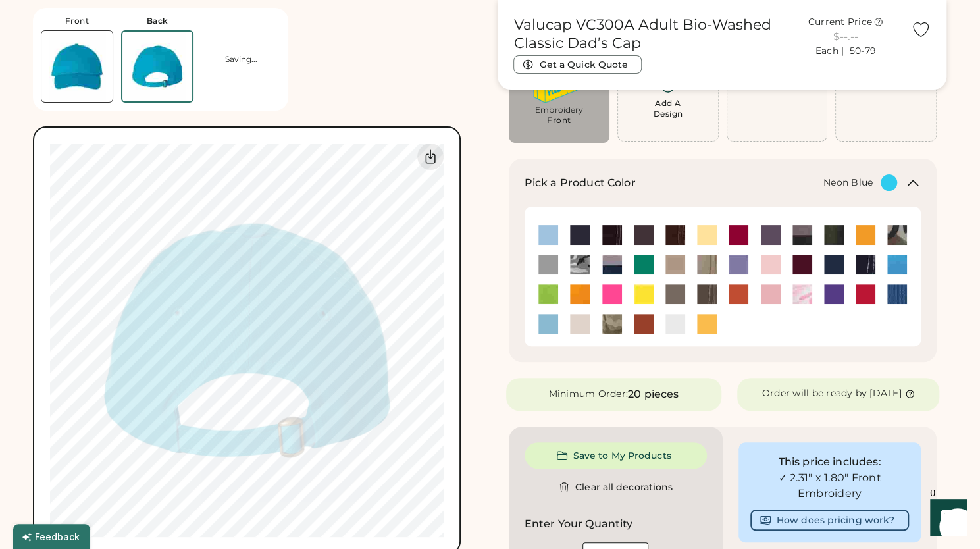
click at [65, 65] on img at bounding box center [76, 66] width 71 height 71
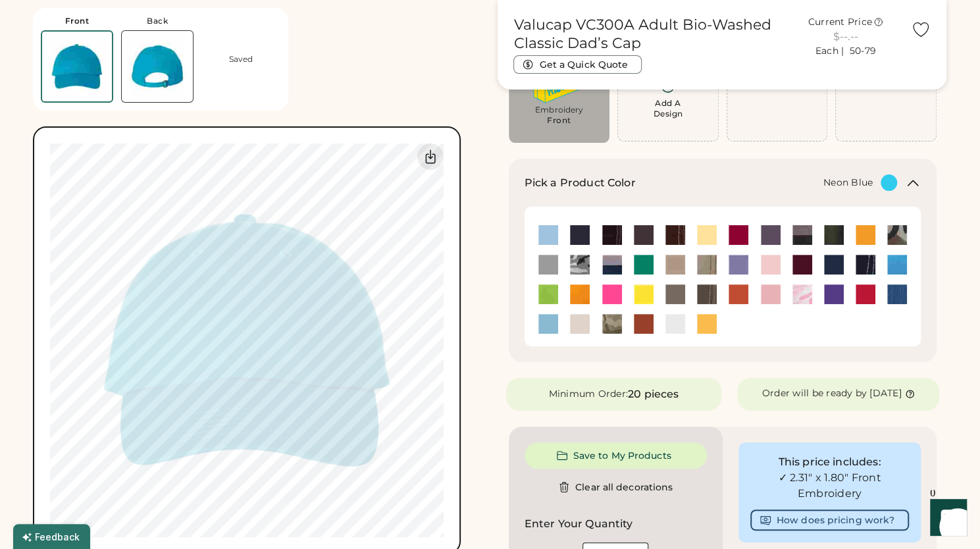
scroll to position [0, 0]
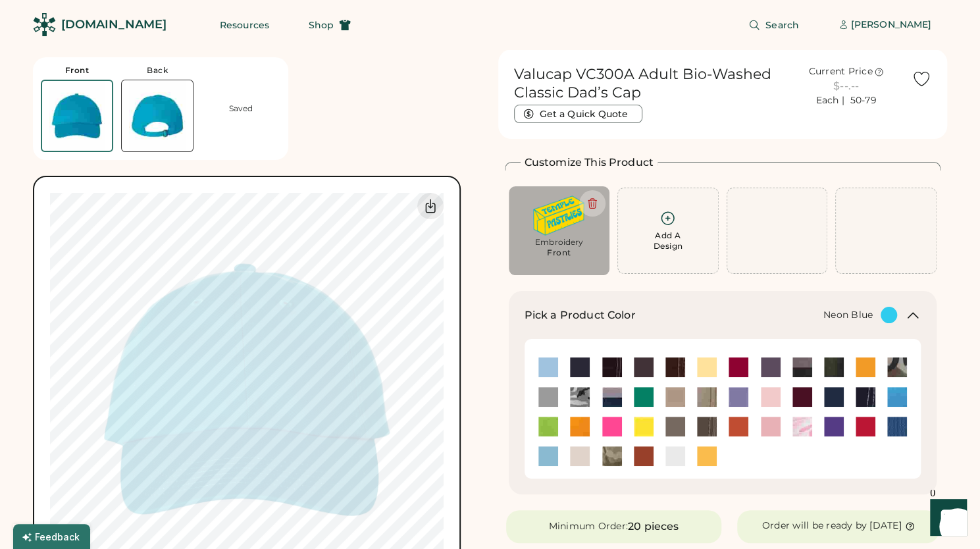
click at [161, 124] on img at bounding box center [157, 115] width 71 height 71
